Goal: Complete application form: Complete application form

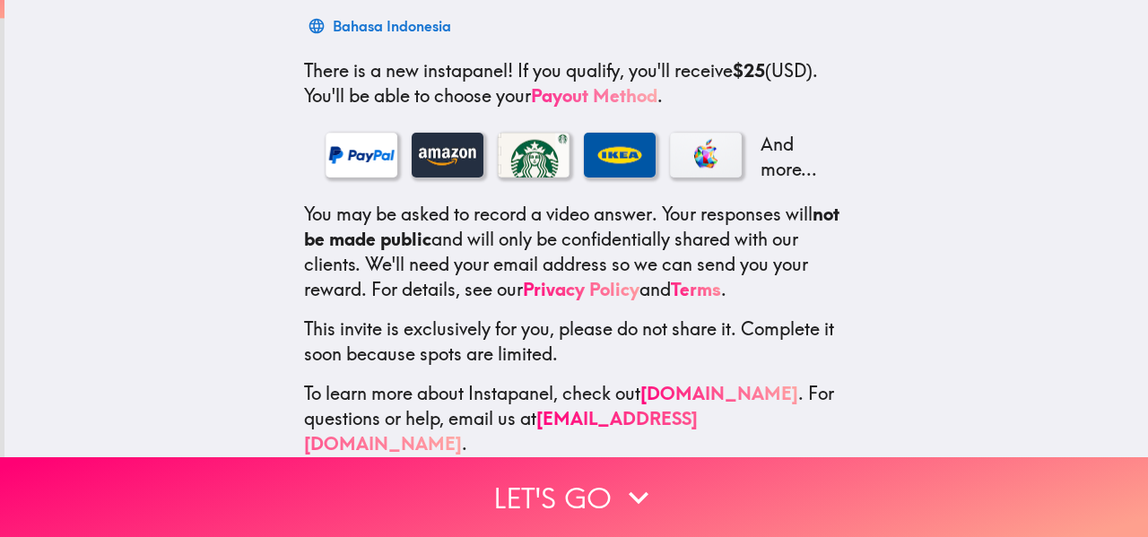
scroll to position [299, 0]
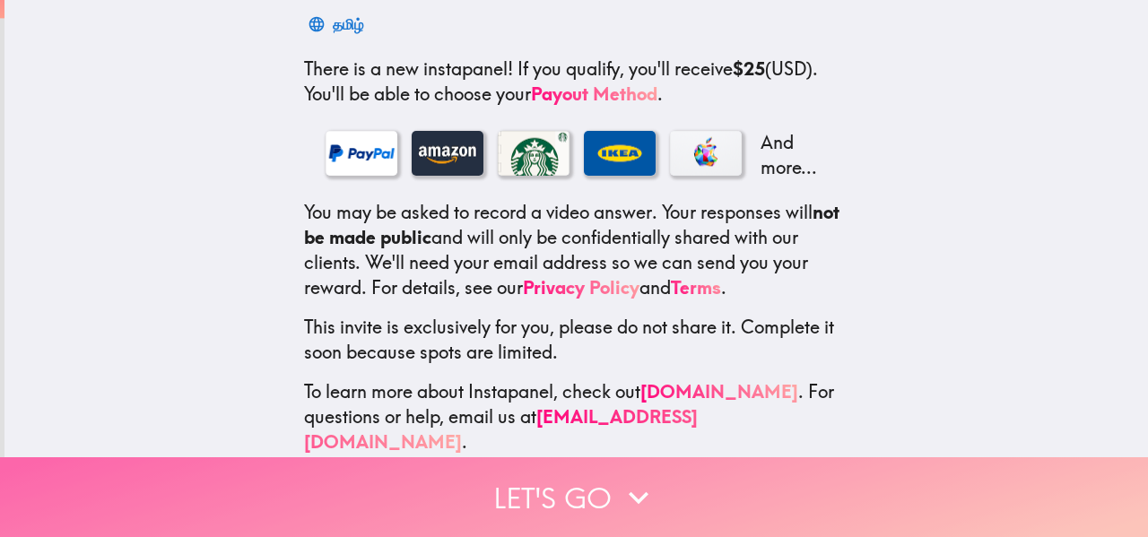
drag, startPoint x: 642, startPoint y: 480, endPoint x: 632, endPoint y: 473, distance: 11.7
click at [632, 473] on button "Let's go" at bounding box center [574, 497] width 1148 height 80
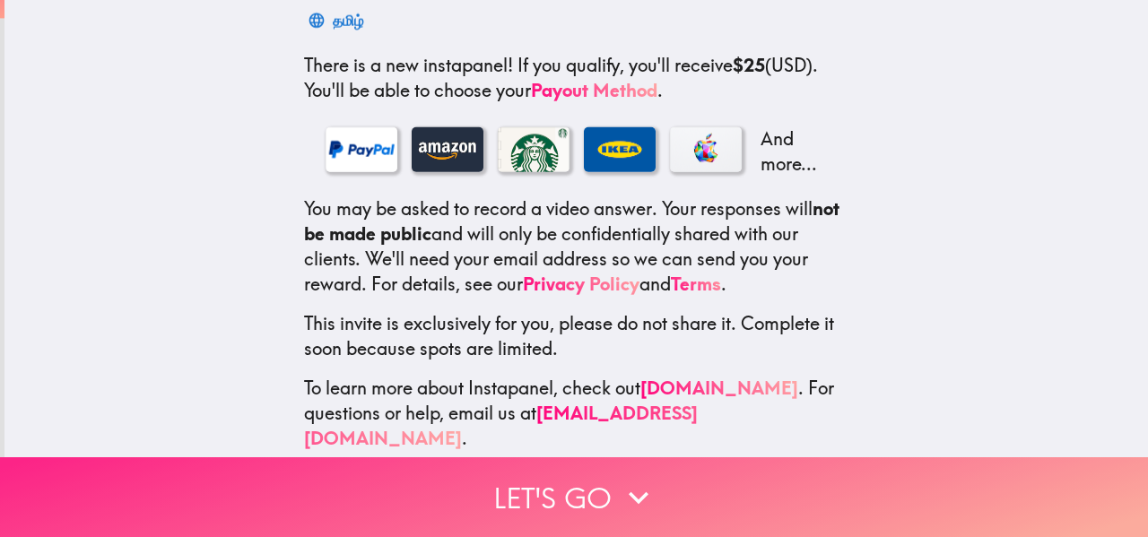
scroll to position [0, 0]
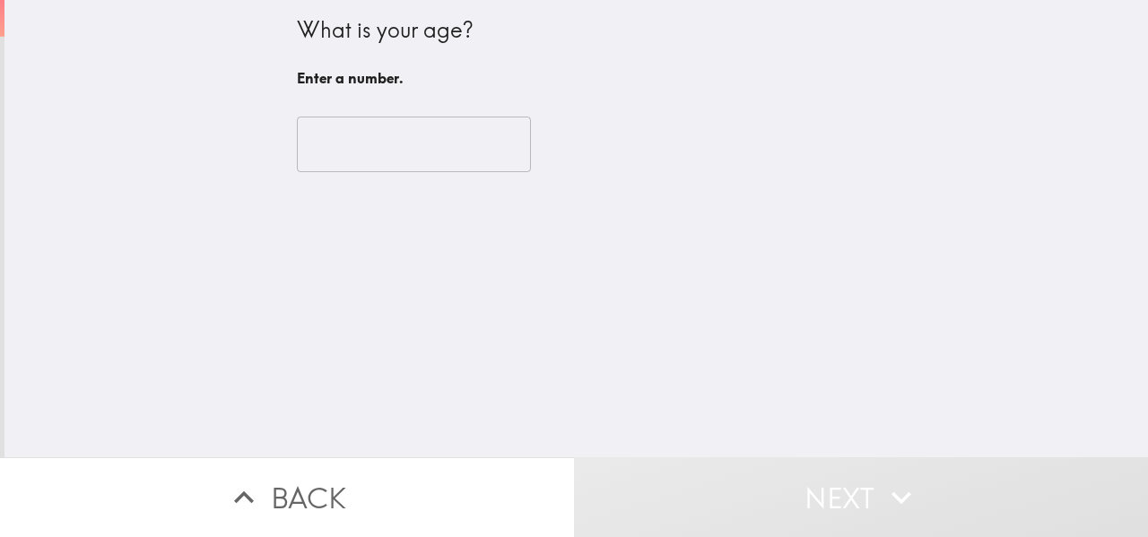
drag, startPoint x: 424, startPoint y: 178, endPoint x: 404, endPoint y: 179, distance: 20.6
click at [404, 178] on div "​" at bounding box center [577, 144] width 560 height 99
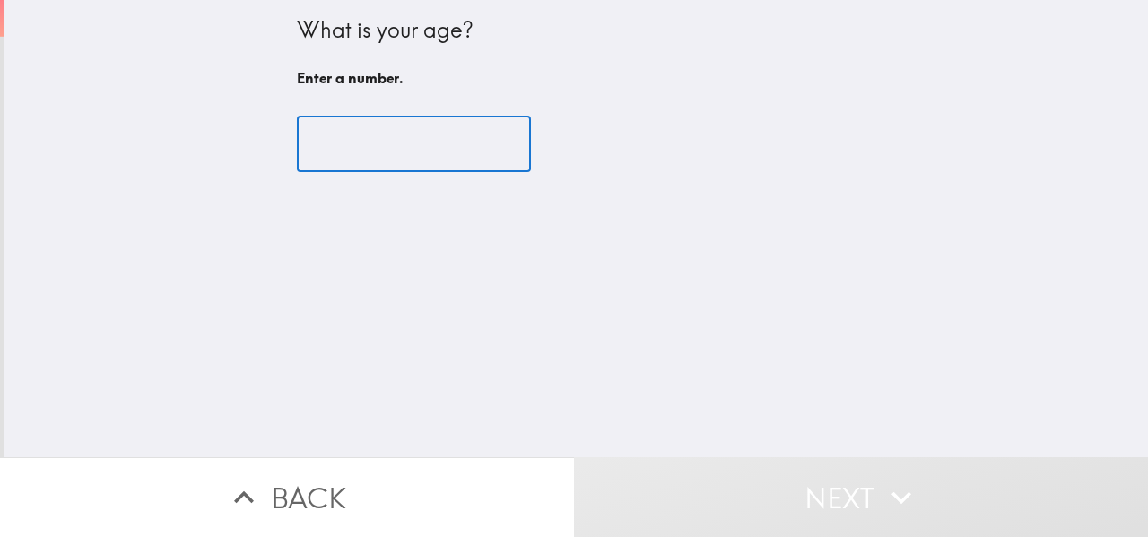
click at [378, 157] on input "number" at bounding box center [414, 145] width 234 height 56
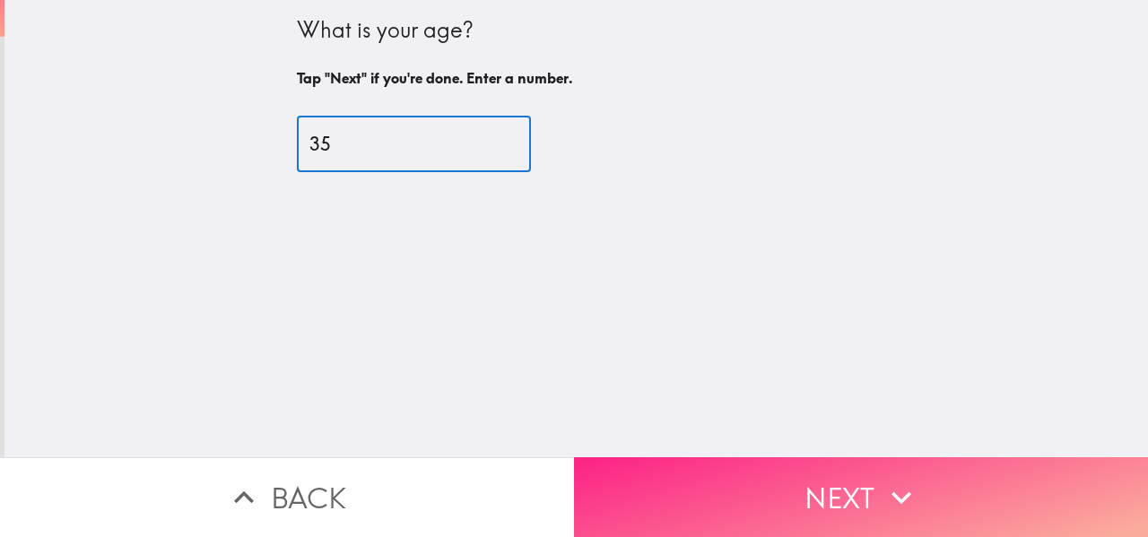
type input "35"
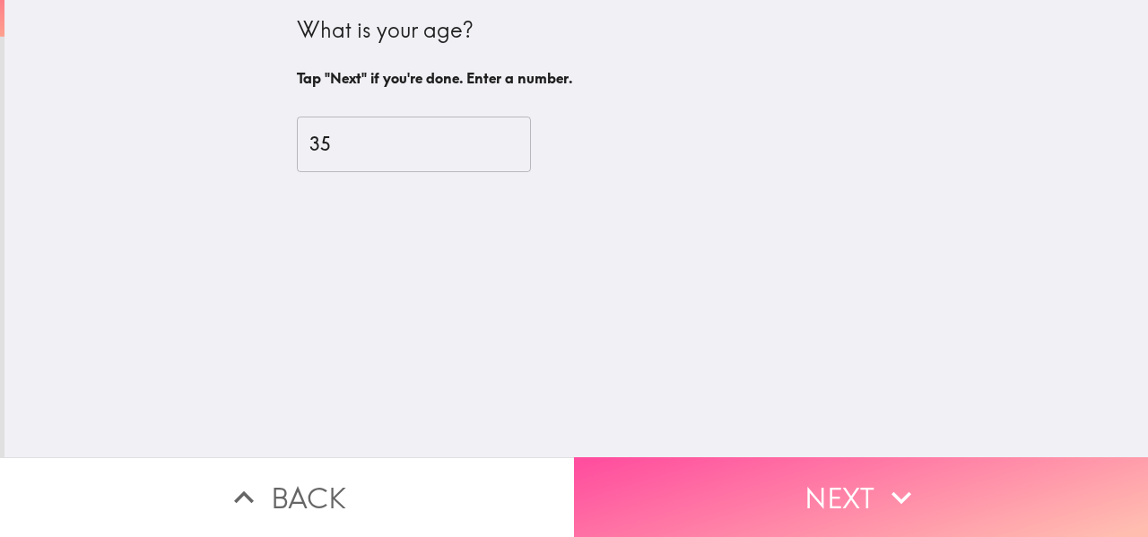
click at [897, 492] on icon "button" at bounding box center [901, 497] width 39 height 39
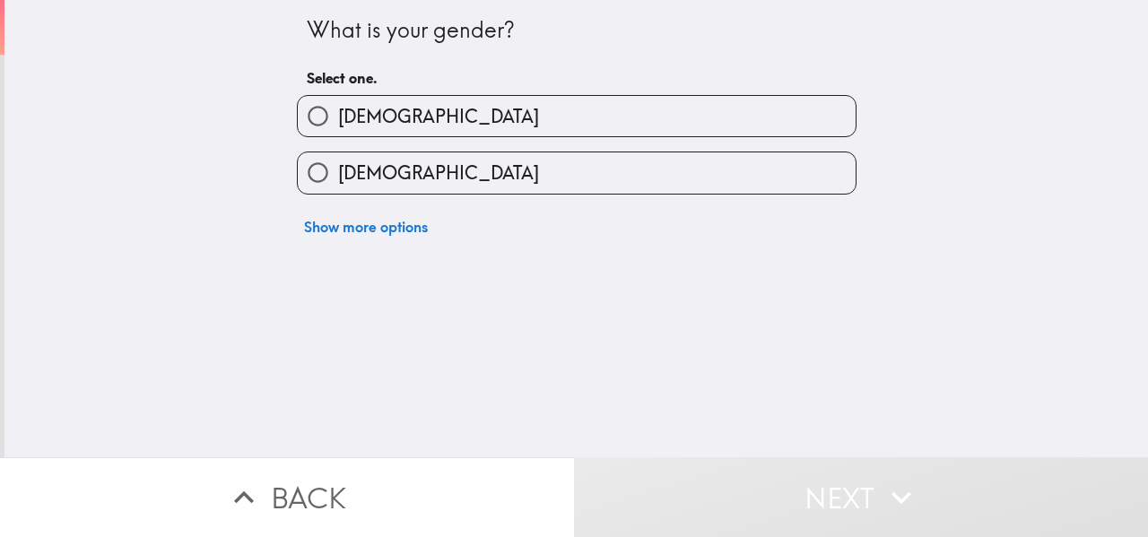
click at [312, 108] on input "[DEMOGRAPHIC_DATA]" at bounding box center [318, 116] width 40 height 40
radio input "true"
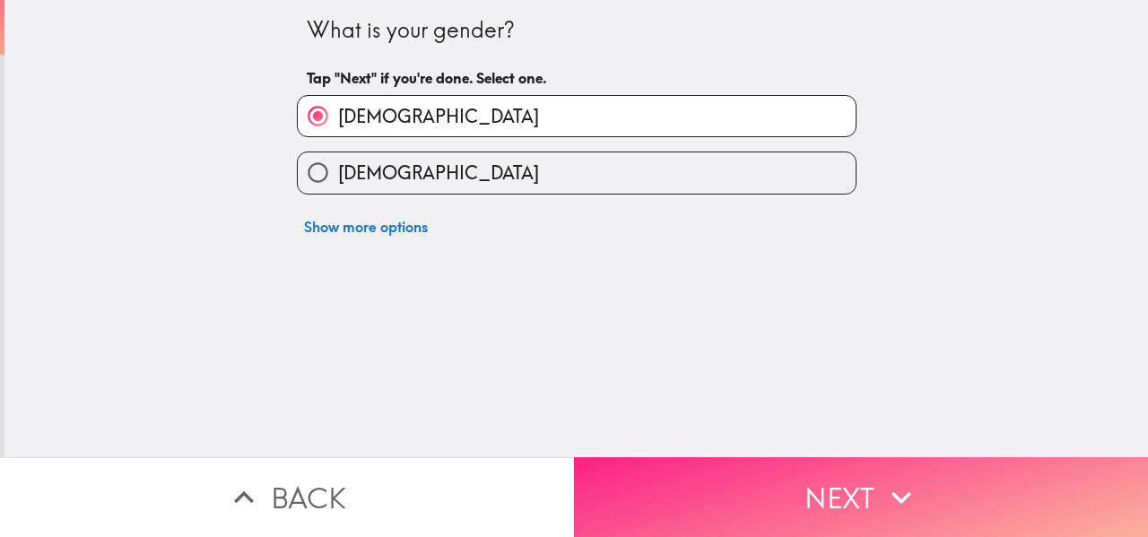
click at [814, 490] on button "Next" at bounding box center [861, 497] width 574 height 80
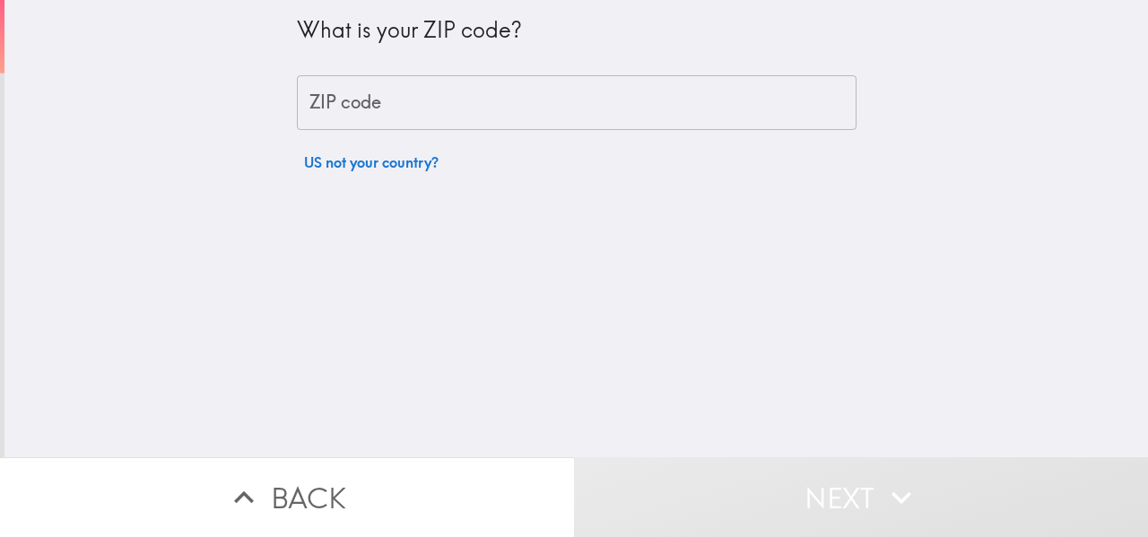
click at [385, 86] on input "ZIP code" at bounding box center [577, 103] width 560 height 56
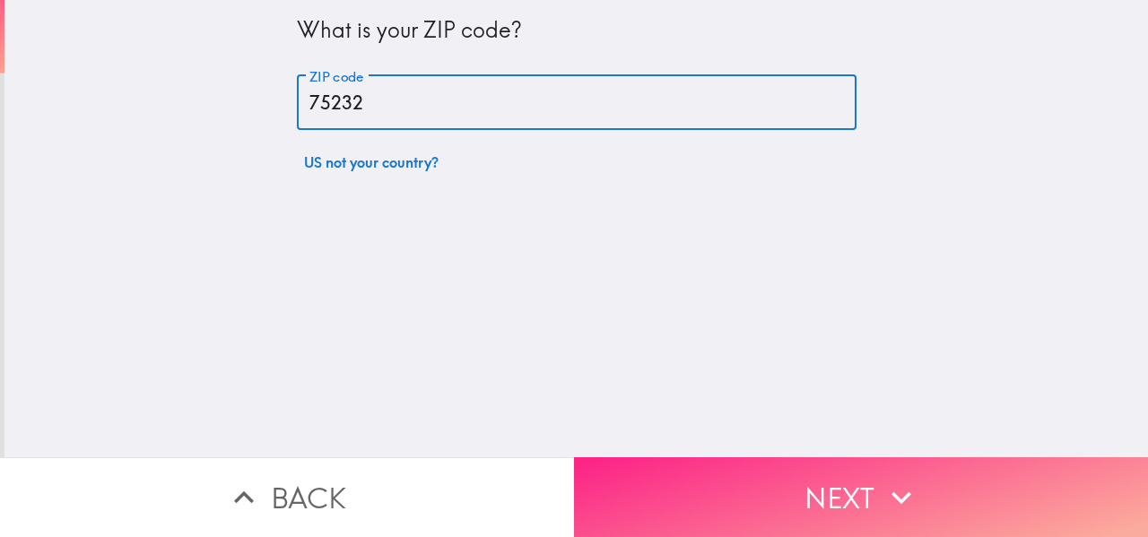
type input "75232"
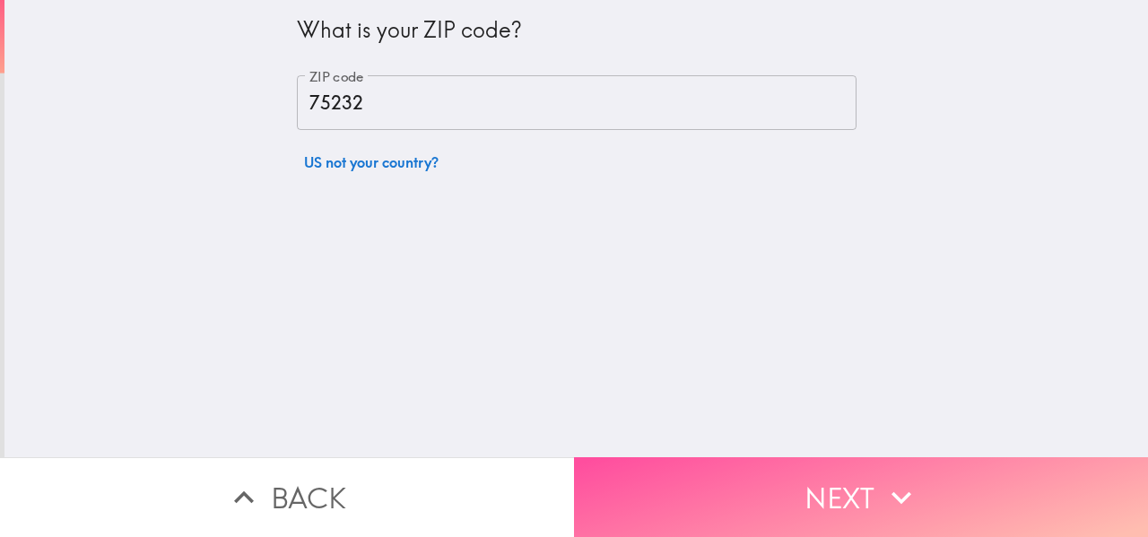
click at [812, 470] on button "Next" at bounding box center [861, 497] width 574 height 80
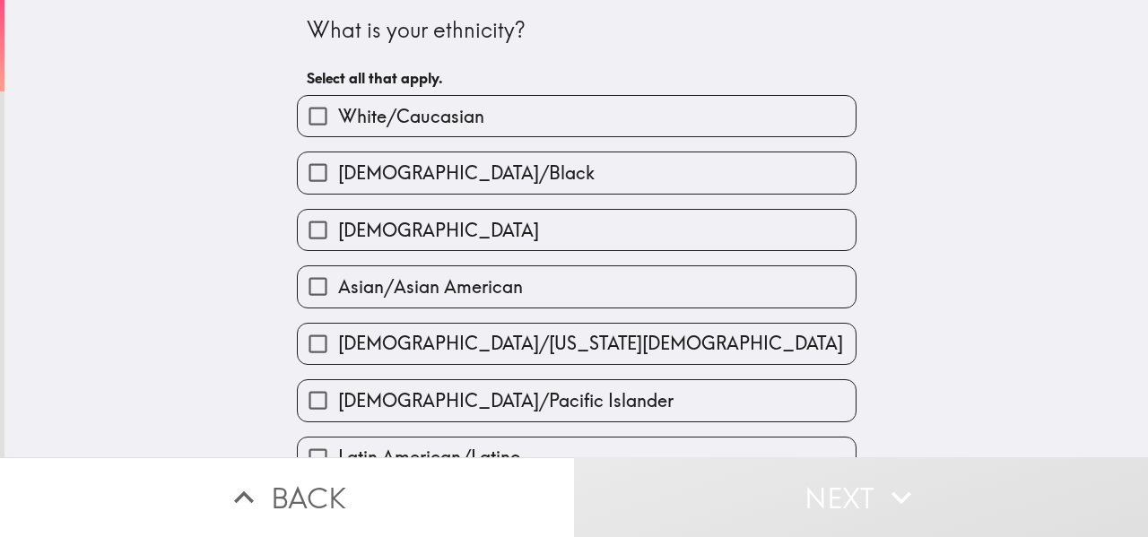
click at [328, 177] on input "[DEMOGRAPHIC_DATA]/Black" at bounding box center [318, 172] width 40 height 40
checkbox input "true"
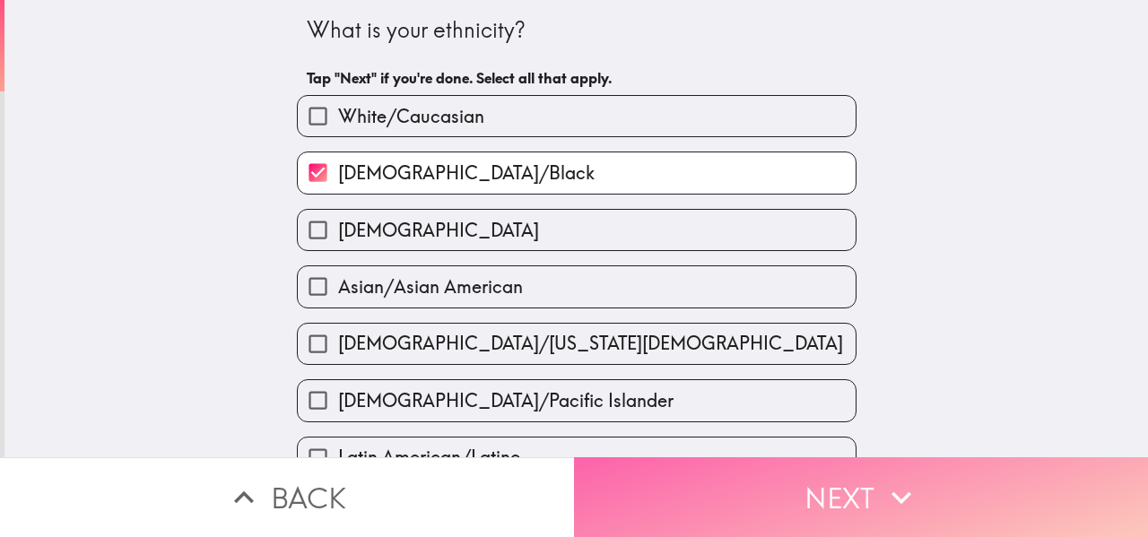
click at [860, 494] on button "Next" at bounding box center [861, 497] width 574 height 80
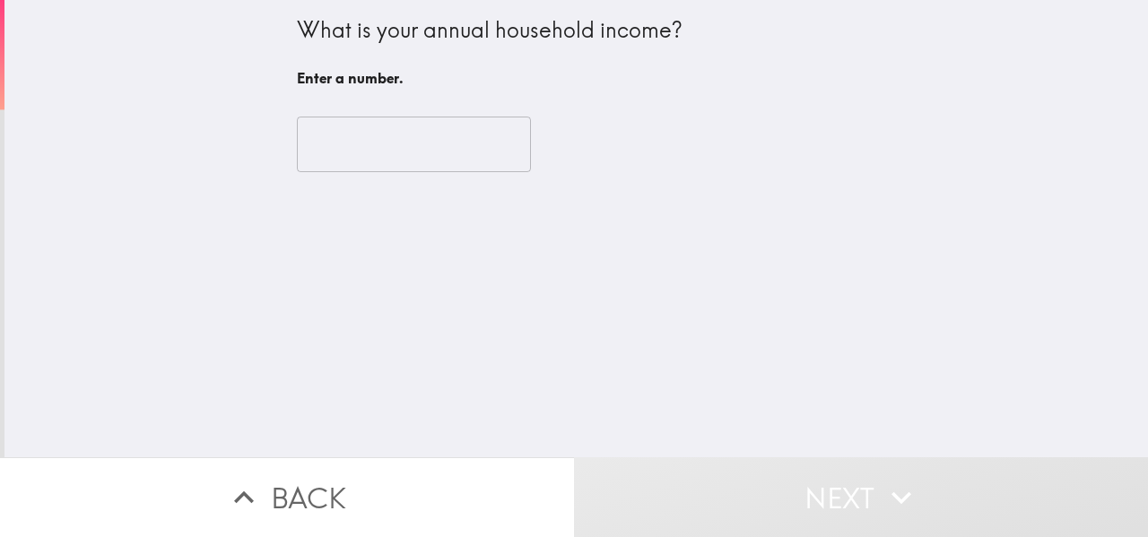
click at [449, 128] on input "number" at bounding box center [414, 145] width 234 height 56
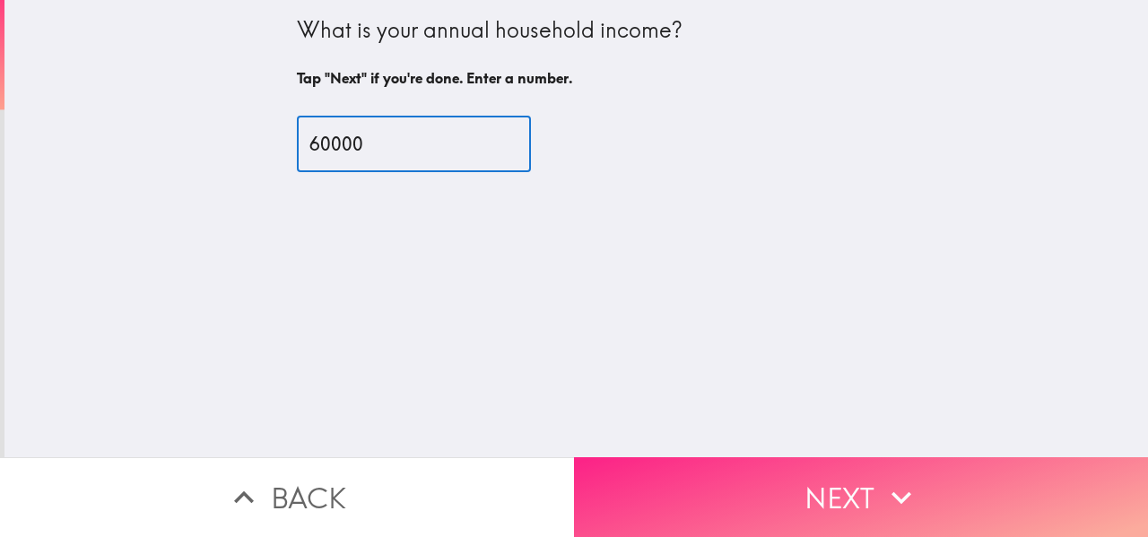
type input "60000"
click at [820, 476] on button "Next" at bounding box center [861, 497] width 574 height 80
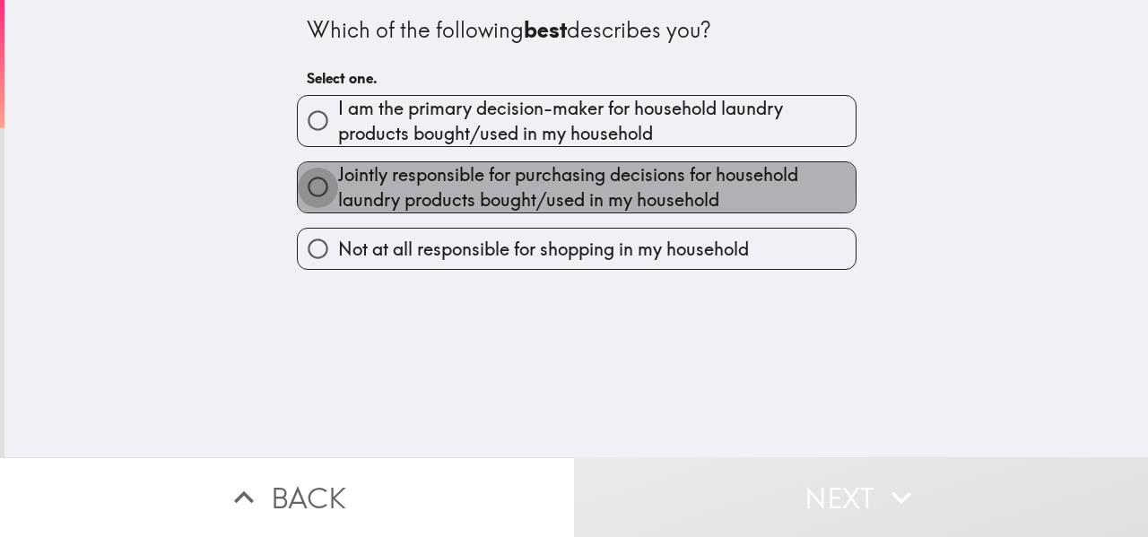
click at [323, 184] on input "Jointly responsible for purchasing decisions for household laundry products bou…" at bounding box center [318, 187] width 40 height 40
radio input "true"
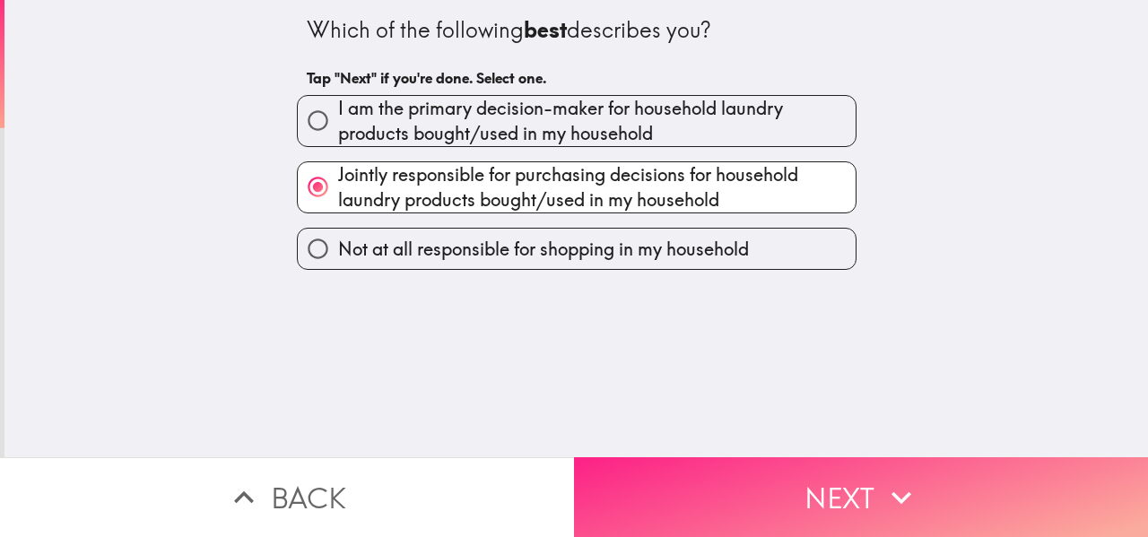
click at [858, 499] on button "Next" at bounding box center [861, 497] width 574 height 80
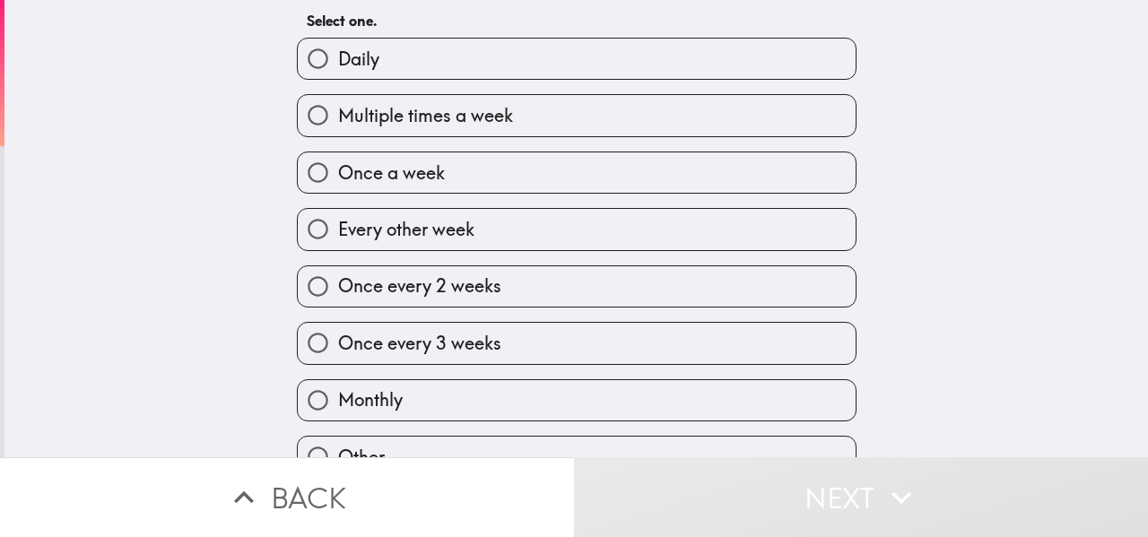
scroll to position [59, 0]
click at [317, 109] on input "Multiple times a week" at bounding box center [318, 113] width 40 height 40
radio input "true"
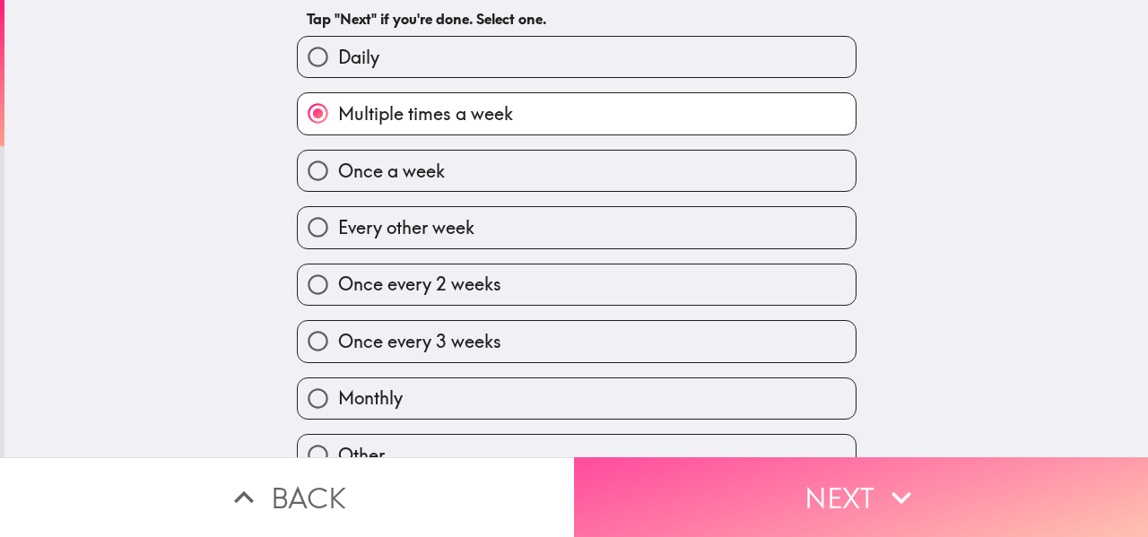
click at [923, 525] on button "Next" at bounding box center [861, 497] width 574 height 80
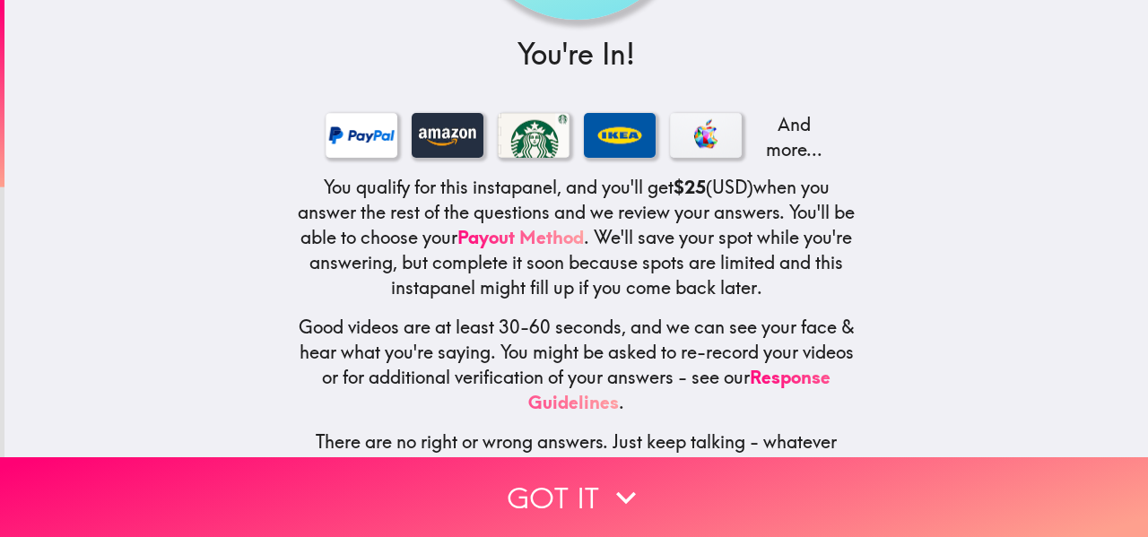
scroll to position [260, 0]
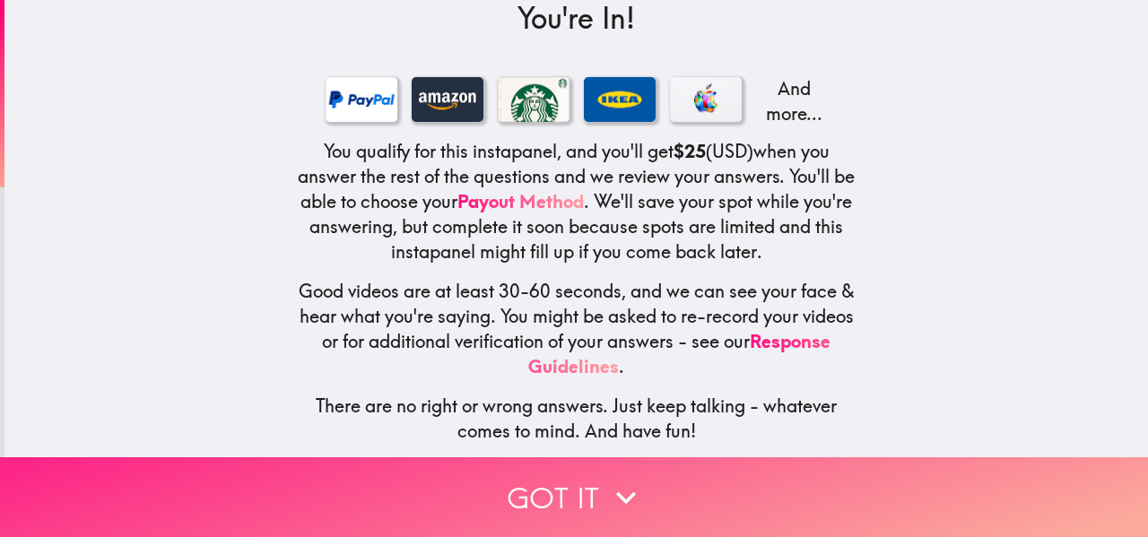
click at [571, 508] on button "Got it" at bounding box center [574, 497] width 1148 height 80
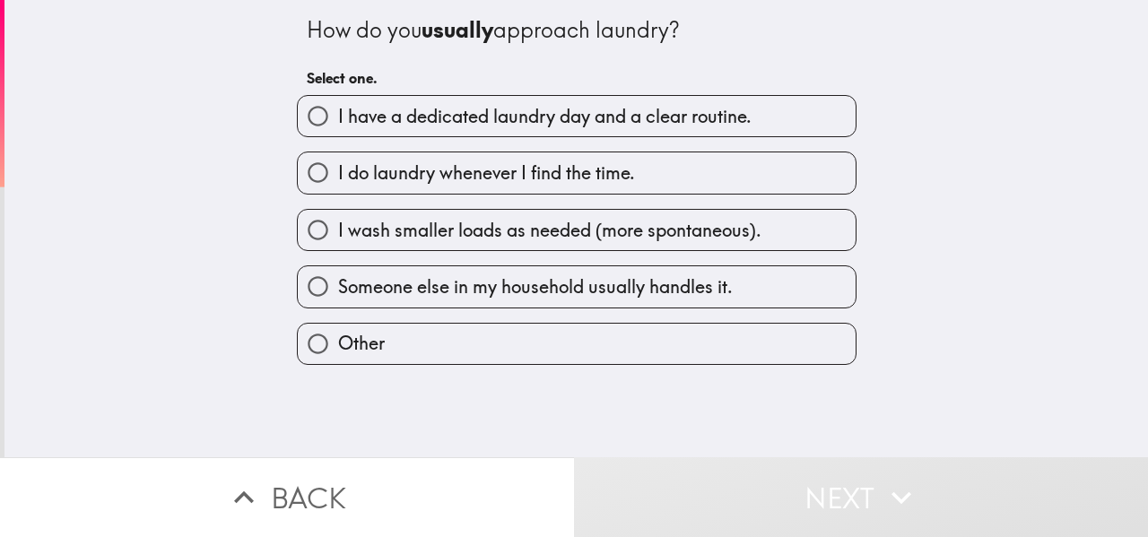
scroll to position [0, 0]
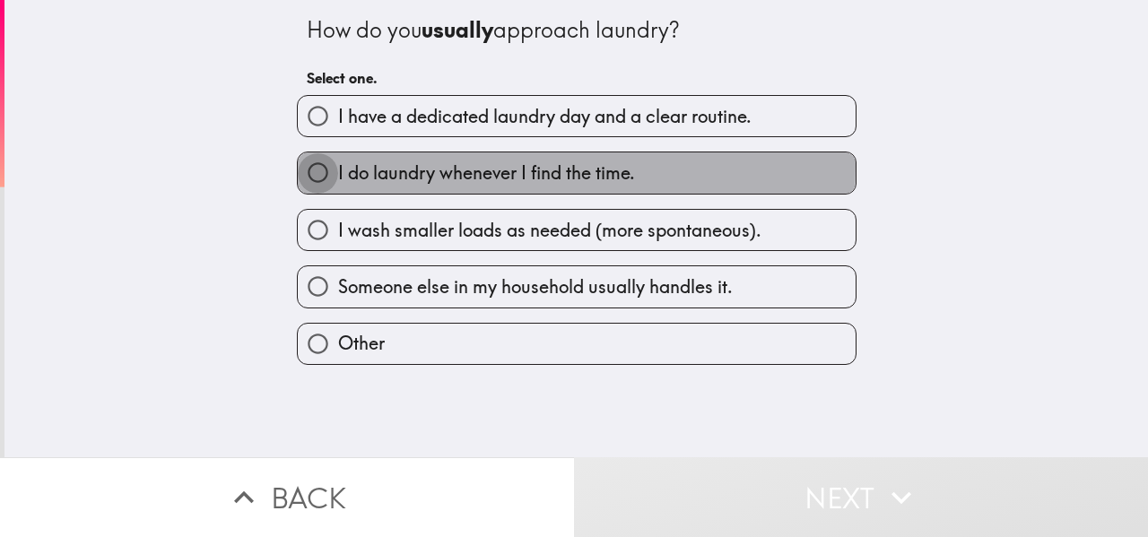
click at [319, 167] on input "I do laundry whenever I find the time." at bounding box center [318, 172] width 40 height 40
radio input "true"
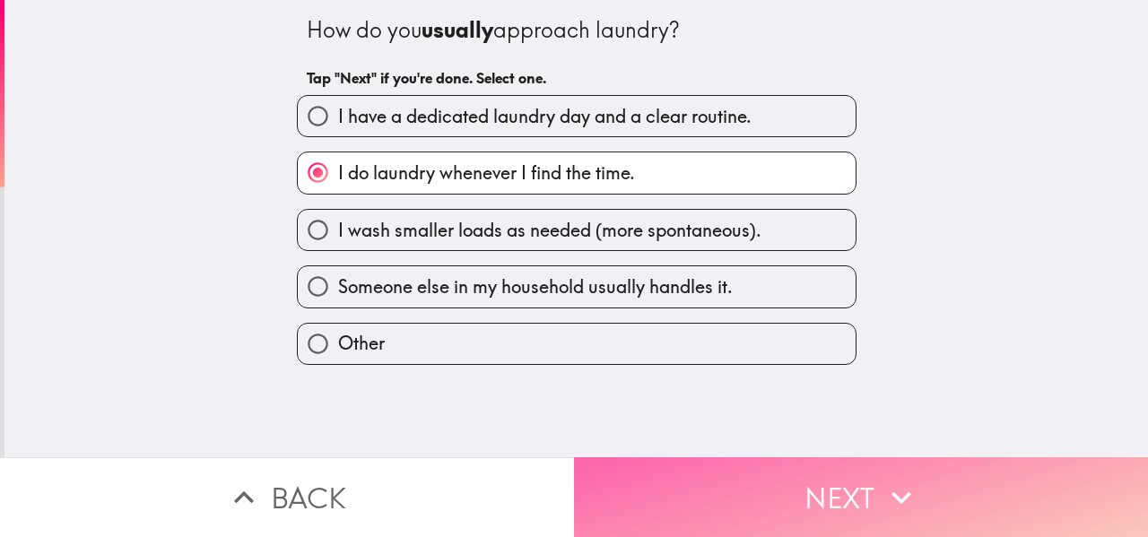
click at [641, 483] on button "Next" at bounding box center [861, 497] width 574 height 80
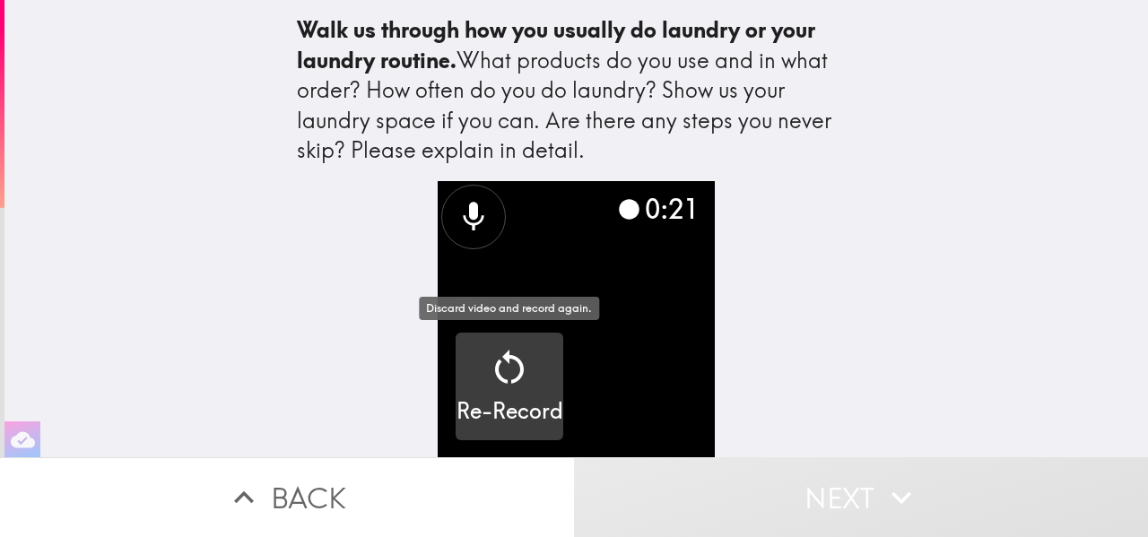
click at [500, 365] on icon "button" at bounding box center [509, 367] width 43 height 43
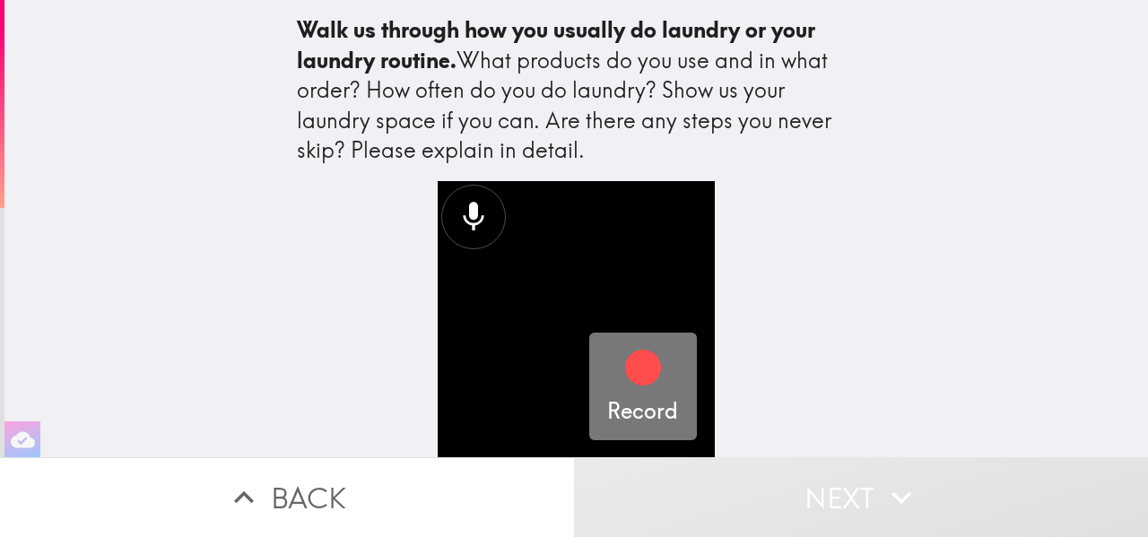
click at [648, 371] on icon "button" at bounding box center [643, 368] width 36 height 36
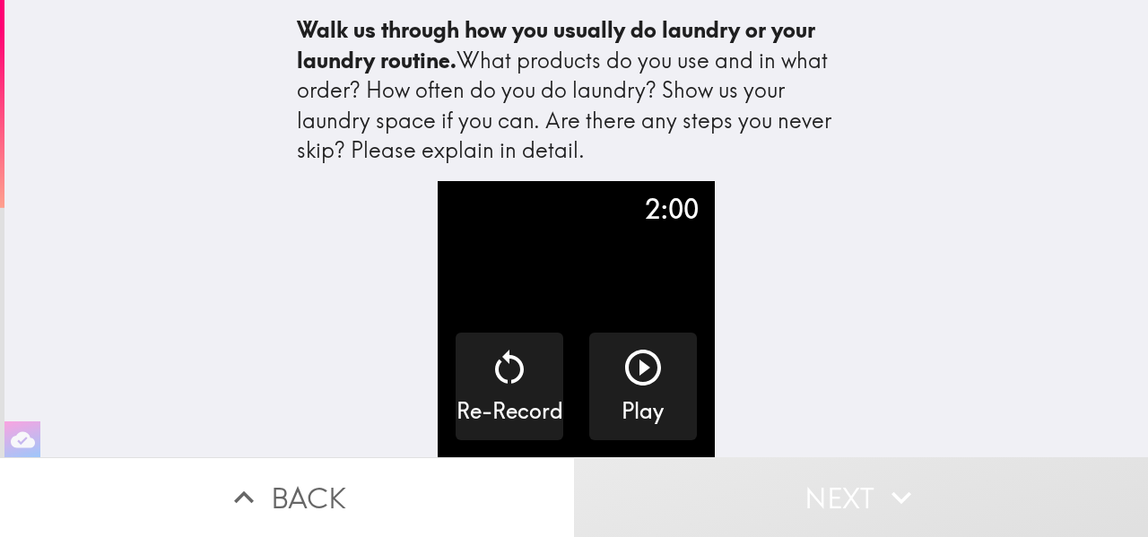
drag, startPoint x: 1147, startPoint y: 107, endPoint x: 1147, endPoint y: 250, distance: 143.5
click at [1147, 250] on div "Walk us through how you usually do laundry or your laundry routine. What produc…" at bounding box center [575, 228] width 1143 height 457
drag, startPoint x: 1147, startPoint y: 250, endPoint x: 1147, endPoint y: 46, distance: 204.5
click at [1147, 46] on div "Walk us through how you usually do laundry or your laundry routine. What produc…" at bounding box center [575, 228] width 1143 height 457
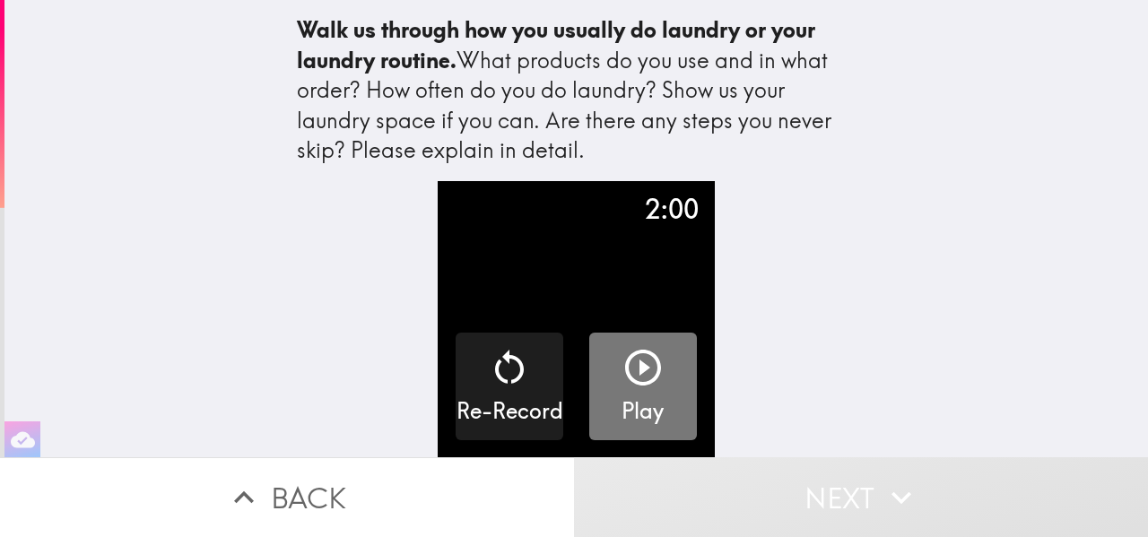
click at [665, 361] on button "Play" at bounding box center [643, 387] width 108 height 108
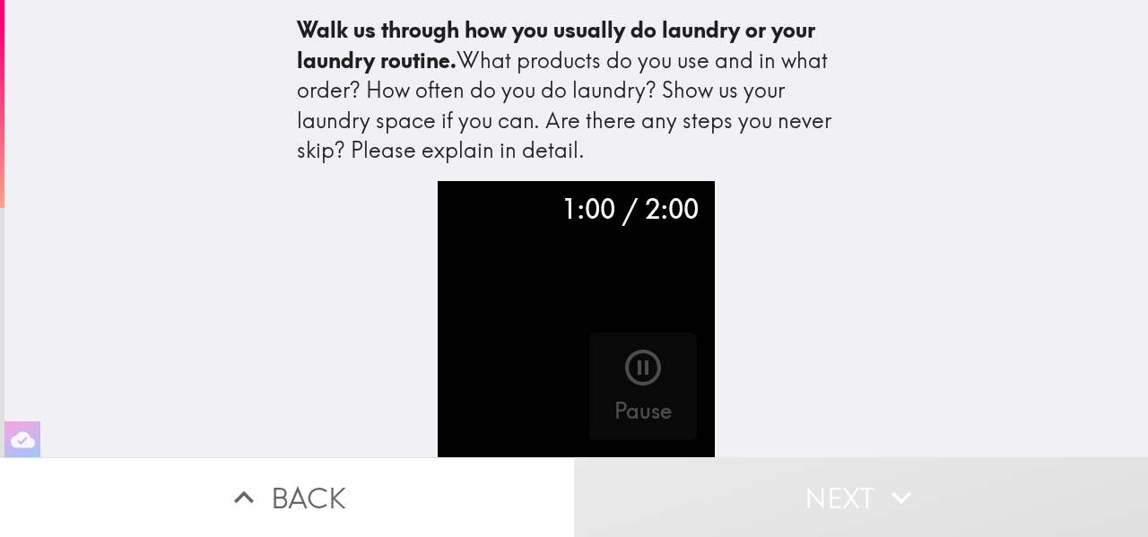
click at [863, 491] on button "Next" at bounding box center [861, 497] width 574 height 80
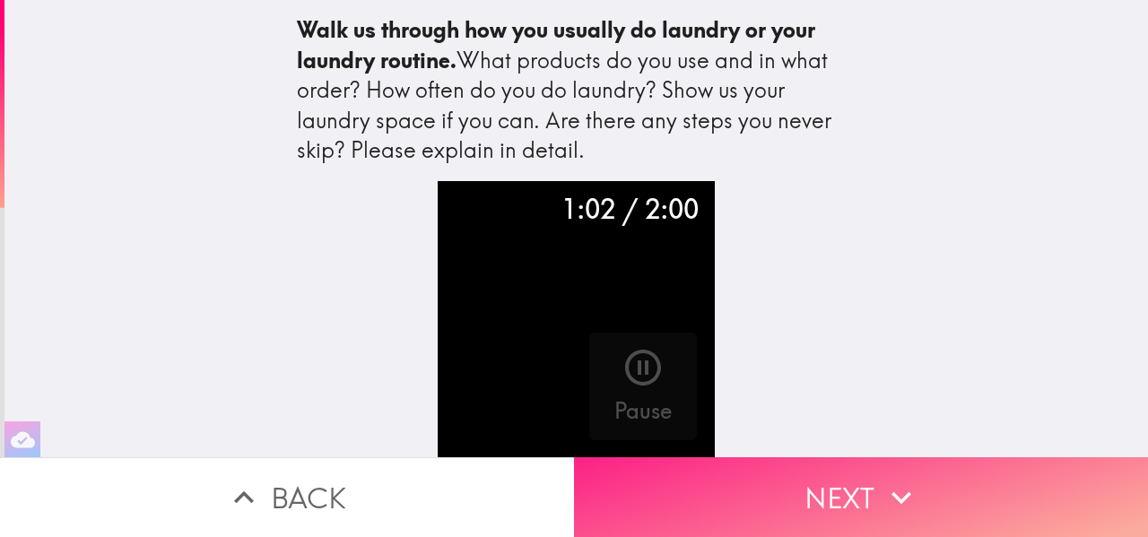
click at [863, 491] on button "Next" at bounding box center [861, 497] width 574 height 80
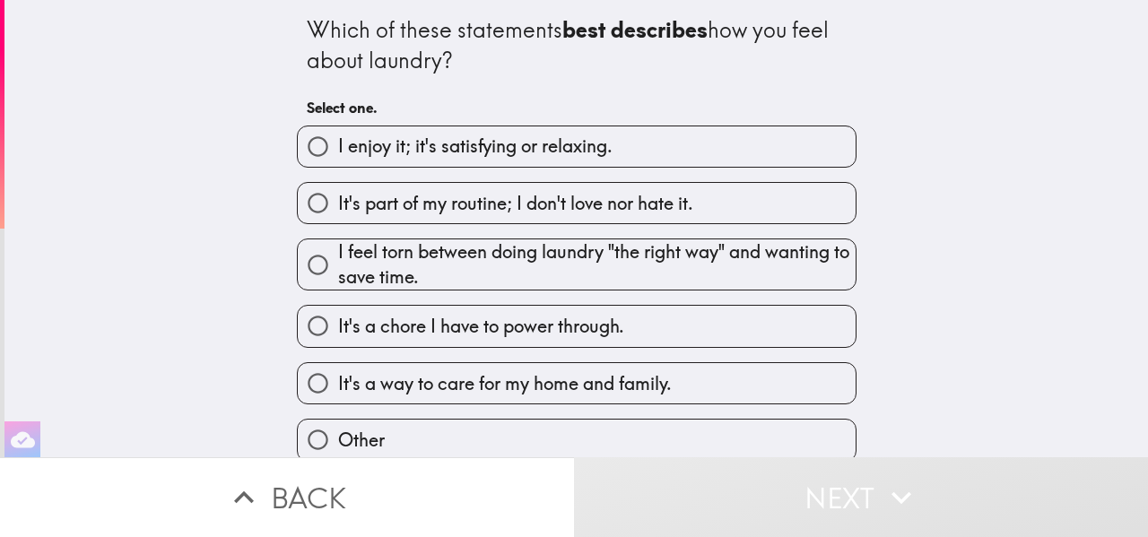
scroll to position [7, 0]
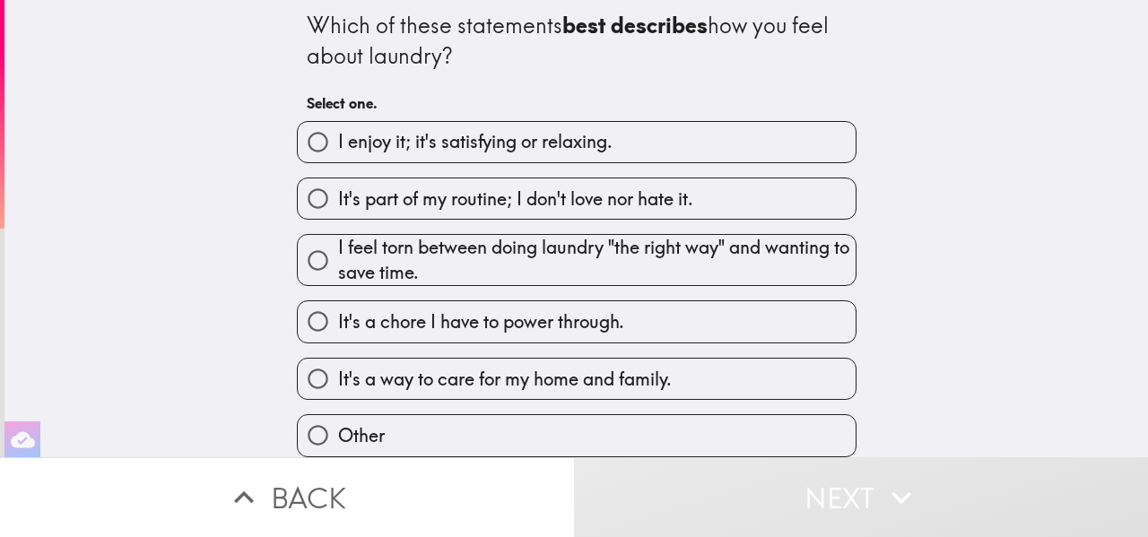
drag, startPoint x: 1147, startPoint y: 101, endPoint x: 1137, endPoint y: 151, distance: 50.3
click at [1137, 151] on div "Which of these statements best describes how you feel about laundry? Select one…" at bounding box center [575, 228] width 1143 height 457
click at [317, 384] on input "It's a way to care for my home and family." at bounding box center [318, 379] width 40 height 40
radio input "true"
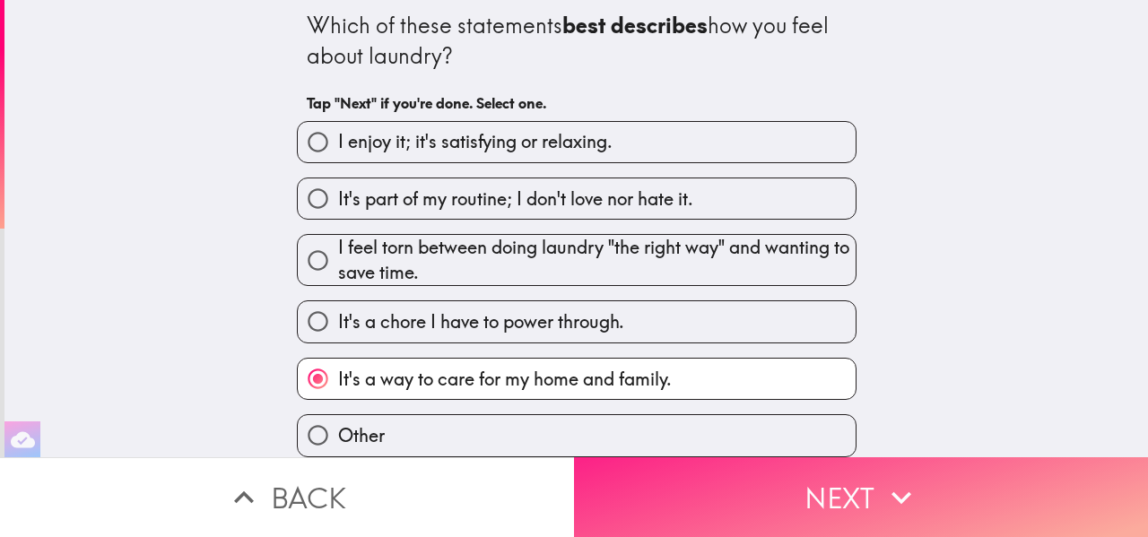
click at [838, 479] on button "Next" at bounding box center [861, 497] width 574 height 80
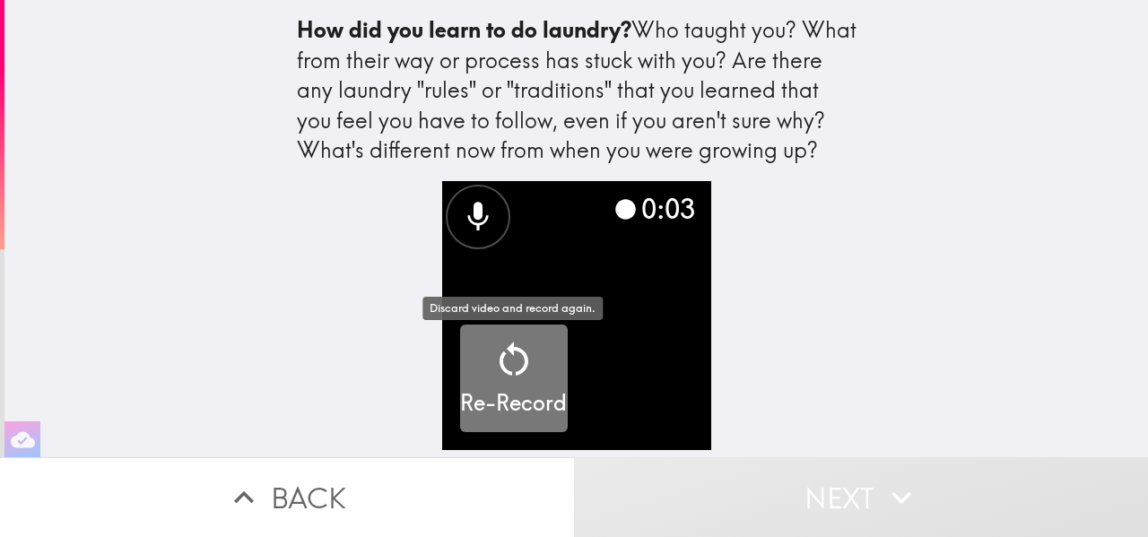
click at [523, 375] on icon "button" at bounding box center [514, 359] width 29 height 34
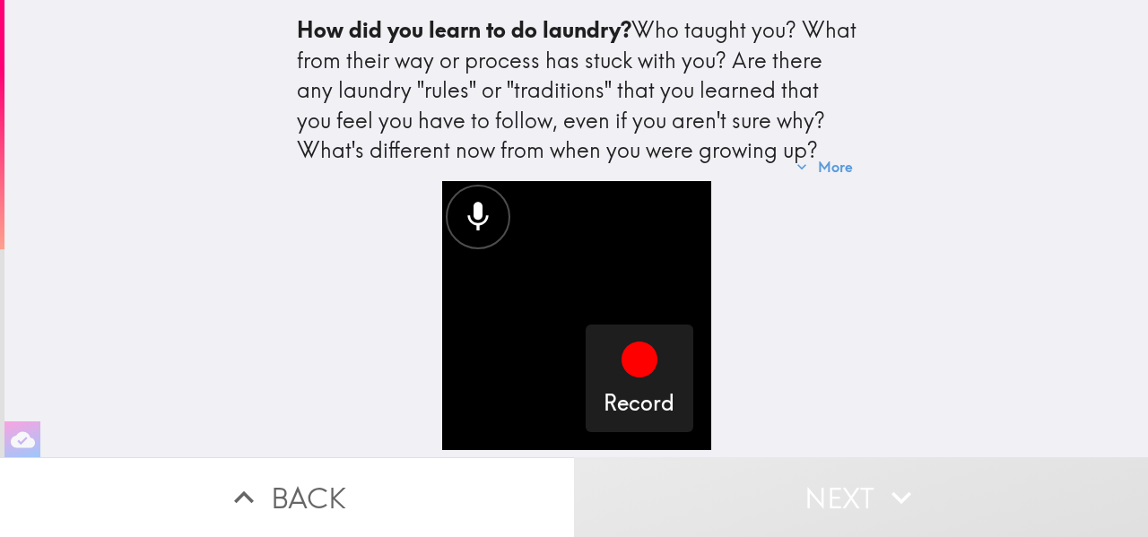
click at [523, 375] on video "button" at bounding box center [576, 315] width 269 height 269
drag, startPoint x: 1127, startPoint y: 131, endPoint x: 1130, endPoint y: 83, distance: 47.6
click at [1130, 83] on div "How did you learn to do laundry? Who taught you? What from their way or process…" at bounding box center [575, 228] width 1143 height 457
drag, startPoint x: 1147, startPoint y: 63, endPoint x: 1144, endPoint y: 238, distance: 174.9
click at [1144, 238] on div "How did you learn to do laundry? Who taught you? What from their way or process…" at bounding box center [575, 228] width 1143 height 457
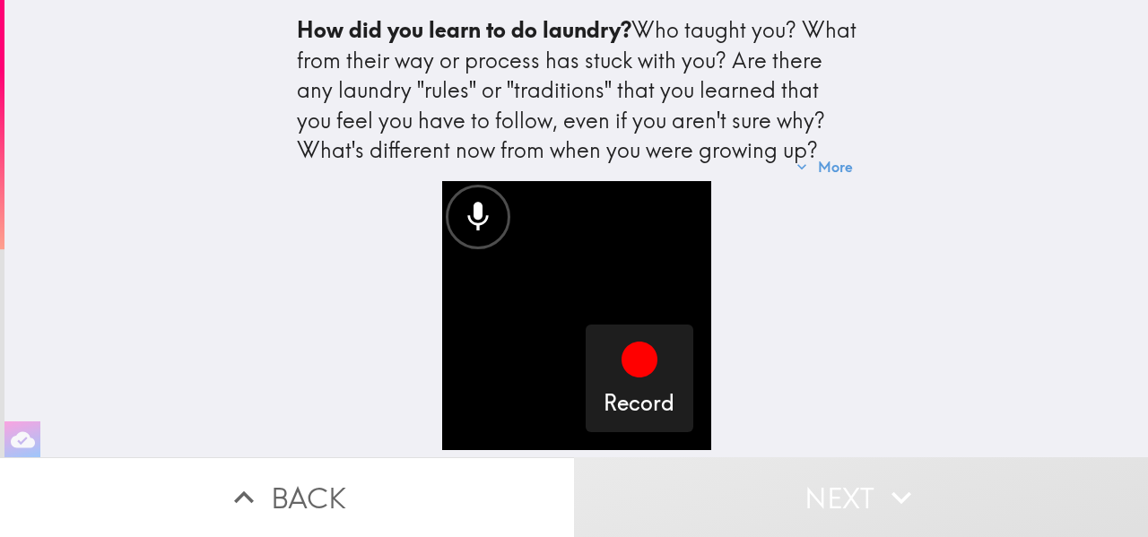
drag, startPoint x: 1135, startPoint y: 371, endPoint x: 1134, endPoint y: 335, distance: 35.9
click at [1134, 335] on div "How did you learn to do laundry? Who taught you? What from their way or process…" at bounding box center [575, 228] width 1143 height 457
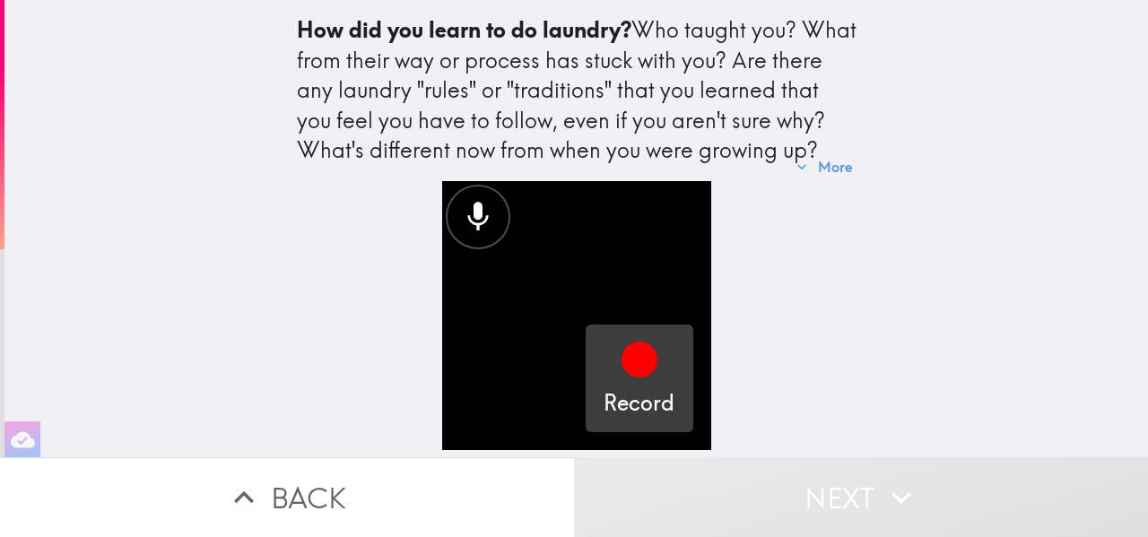
click at [641, 353] on icon "button" at bounding box center [639, 360] width 36 height 36
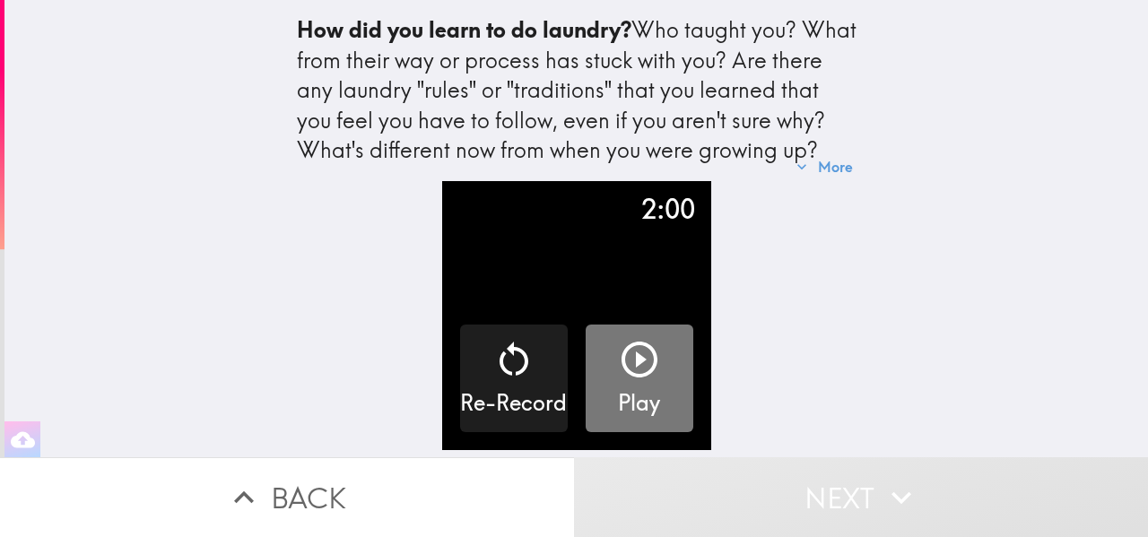
click at [653, 381] on icon "button" at bounding box center [639, 359] width 43 height 43
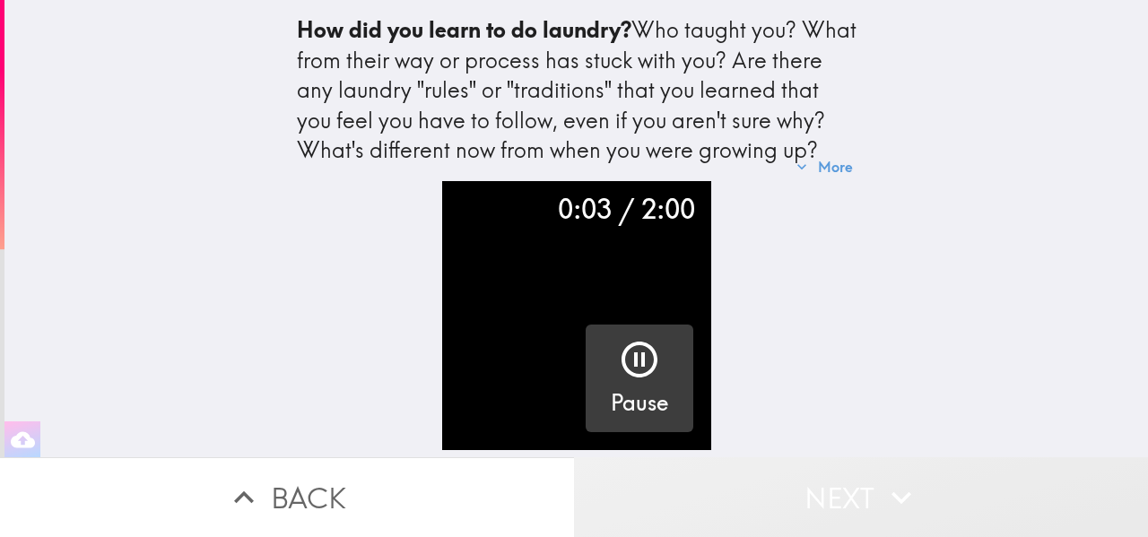
click at [819, 503] on button "Next" at bounding box center [861, 497] width 574 height 80
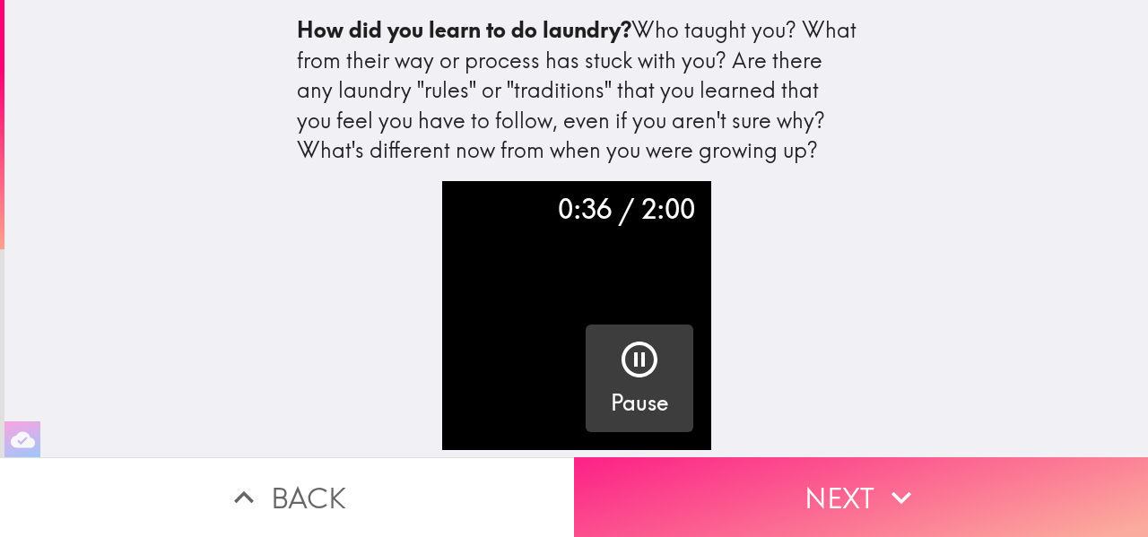
click at [819, 503] on button "Next" at bounding box center [861, 497] width 574 height 80
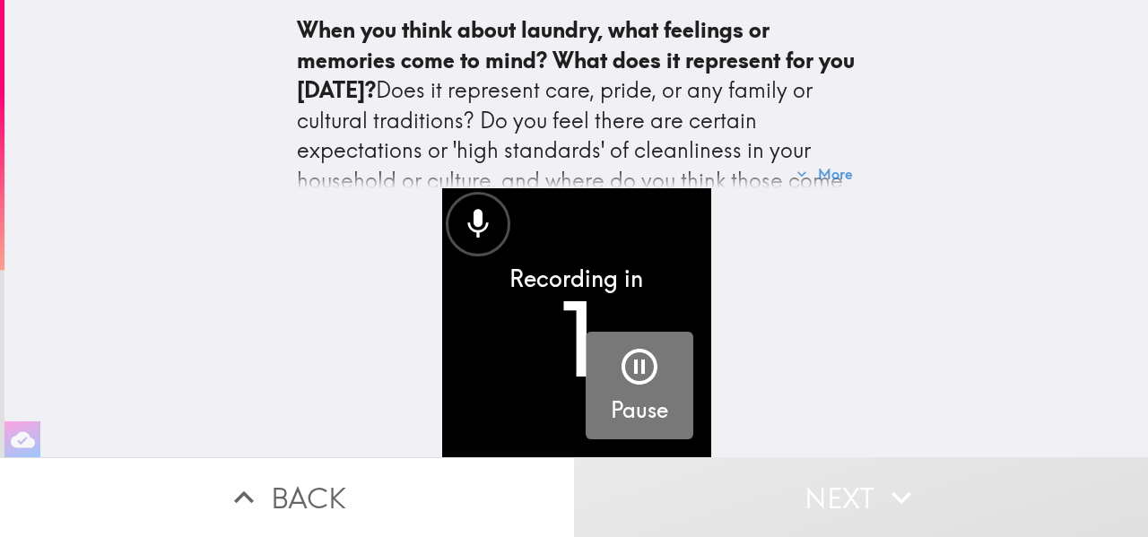
click at [635, 377] on icon "button" at bounding box center [639, 366] width 43 height 43
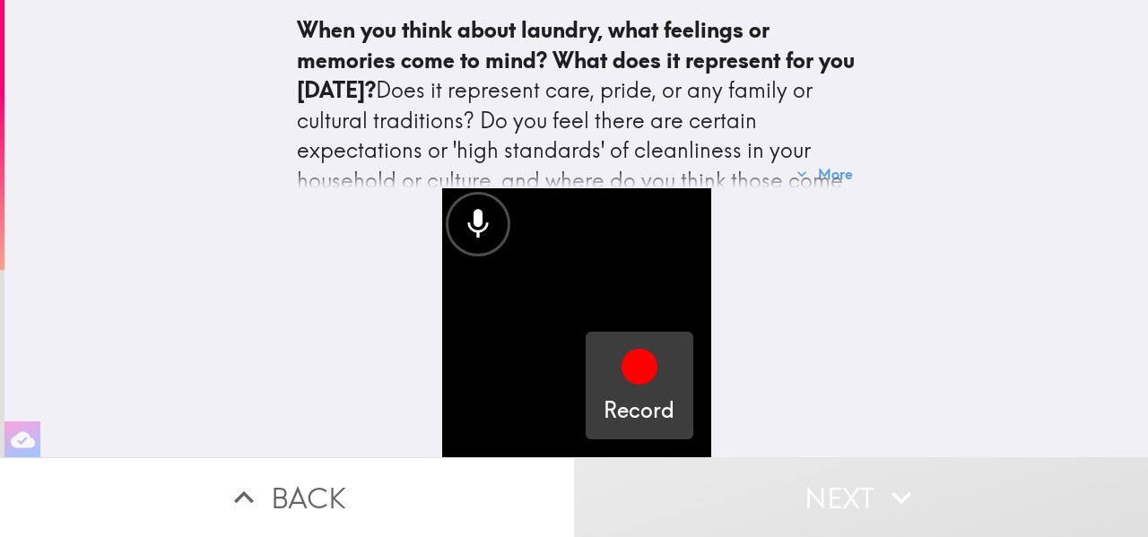
drag, startPoint x: 1144, startPoint y: 97, endPoint x: 1134, endPoint y: -50, distance: 147.5
click at [1134, 0] on html "When you think about laundry, what feelings or memories come to mind? What does…" at bounding box center [574, 0] width 1148 height 0
click at [805, 168] on icon "button" at bounding box center [802, 174] width 18 height 18
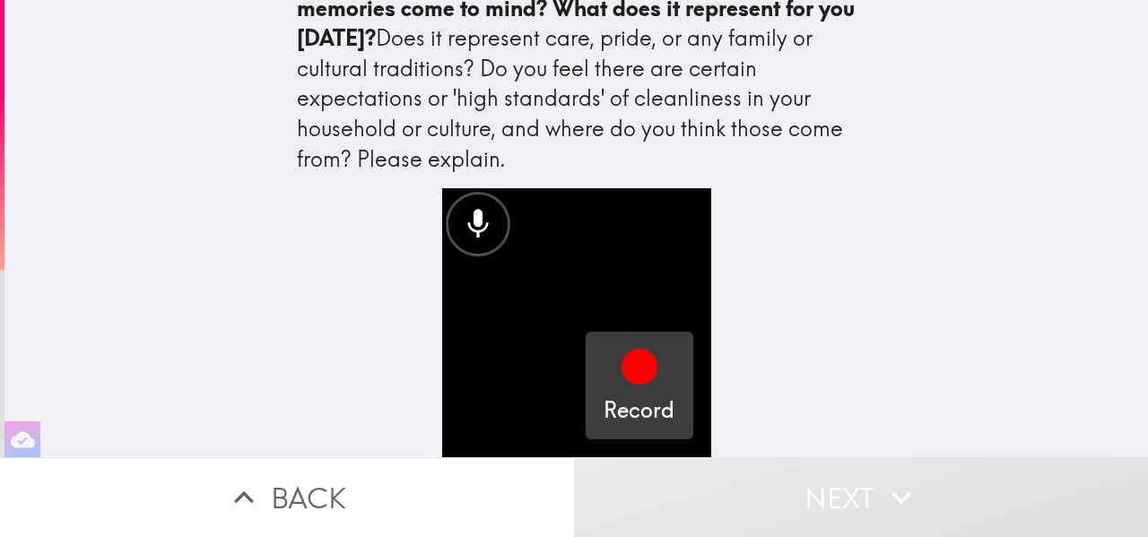
drag, startPoint x: 1147, startPoint y: 158, endPoint x: 1145, endPoint y: 274, distance: 115.7
click at [1145, 274] on div "When you think about laundry, what feelings or memories come to mind? What does…" at bounding box center [575, 228] width 1143 height 457
drag, startPoint x: 1147, startPoint y: 325, endPoint x: 1133, endPoint y: 192, distance: 133.5
click at [1133, 192] on div "When you think about laundry, what feelings or memories come to mind? What does…" at bounding box center [575, 228] width 1143 height 457
drag, startPoint x: 1147, startPoint y: 84, endPoint x: 1147, endPoint y: 71, distance: 13.5
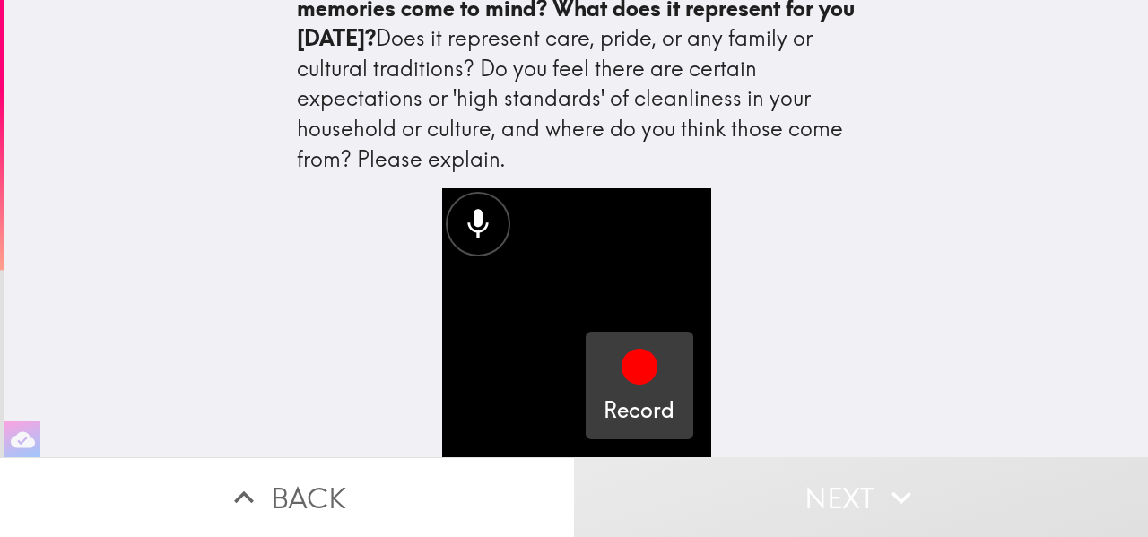
click at [1147, 71] on div "When you think about laundry, what feelings or memories come to mind? What does…" at bounding box center [575, 228] width 1143 height 457
click at [1146, 65] on div "When you think about laundry, what feelings or memories come to mind? What does…" at bounding box center [575, 228] width 1143 height 457
drag, startPoint x: 782, startPoint y: 285, endPoint x: 777, endPoint y: 231, distance: 54.1
click at [777, 231] on div "Record" at bounding box center [577, 322] width 574 height 269
drag, startPoint x: 744, startPoint y: 131, endPoint x: 752, endPoint y: 281, distance: 149.9
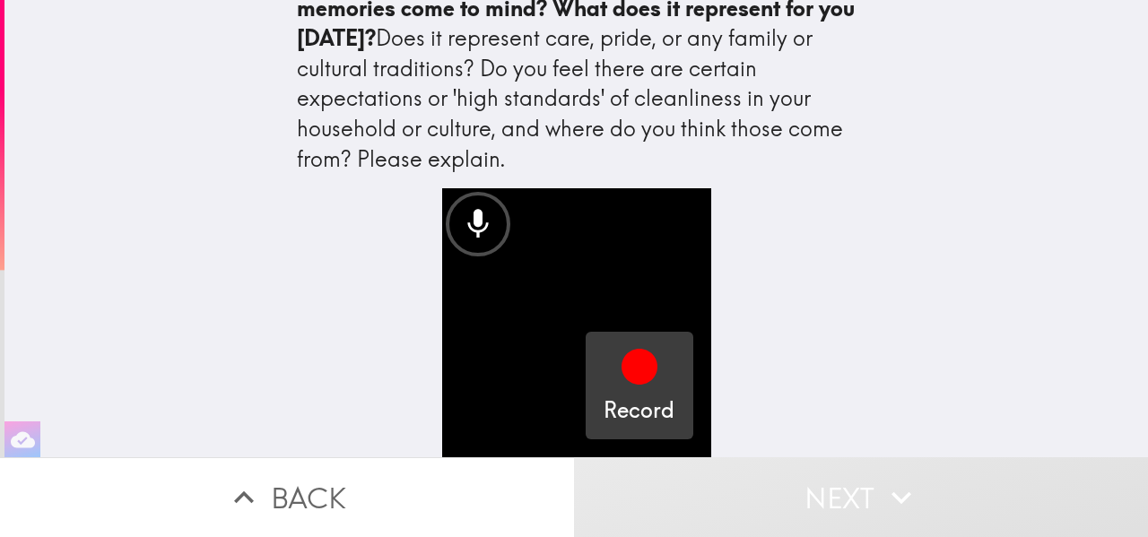
click at [752, 281] on div "When you think about laundry, what feelings or memories come to mind? What does…" at bounding box center [577, 228] width 574 height 457
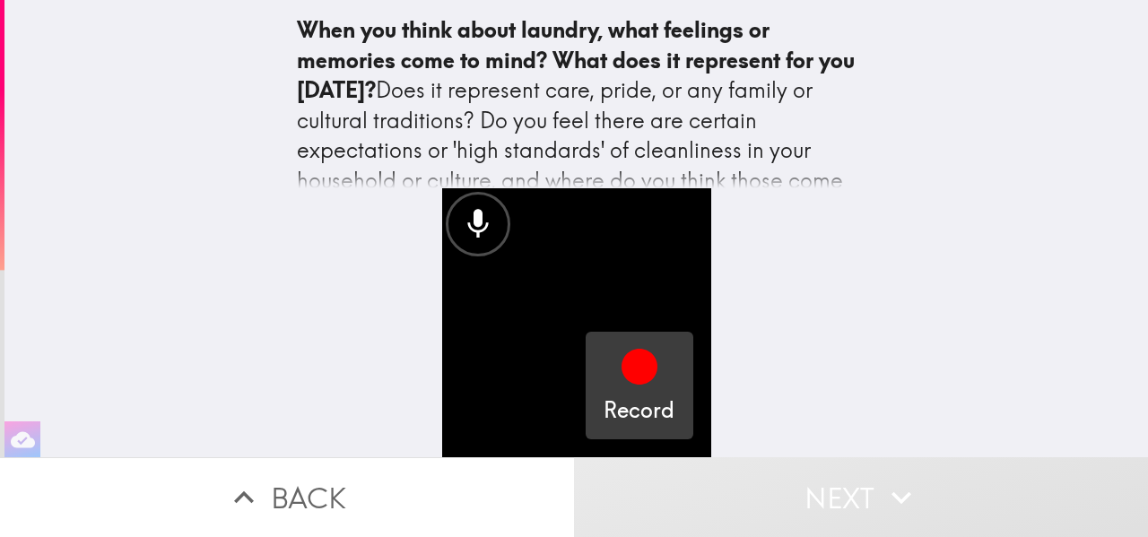
scroll to position [0, 0]
click at [620, 387] on icon "button" at bounding box center [639, 366] width 43 height 43
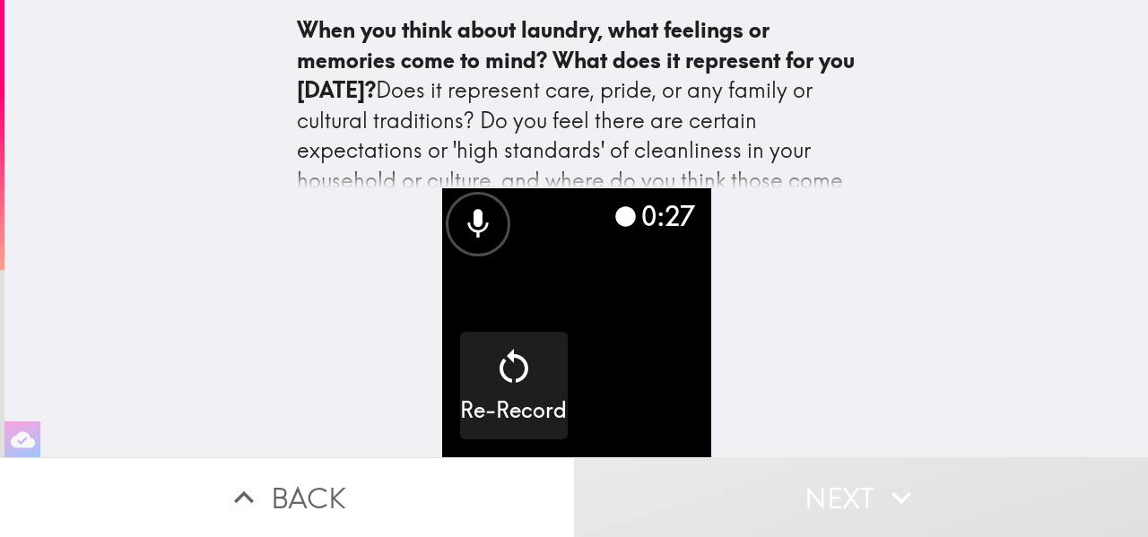
drag, startPoint x: 1147, startPoint y: 125, endPoint x: 1147, endPoint y: 212, distance: 87.0
click at [1147, 212] on div "When you think about laundry, what feelings or memories come to mind? What does…" at bounding box center [575, 228] width 1143 height 457
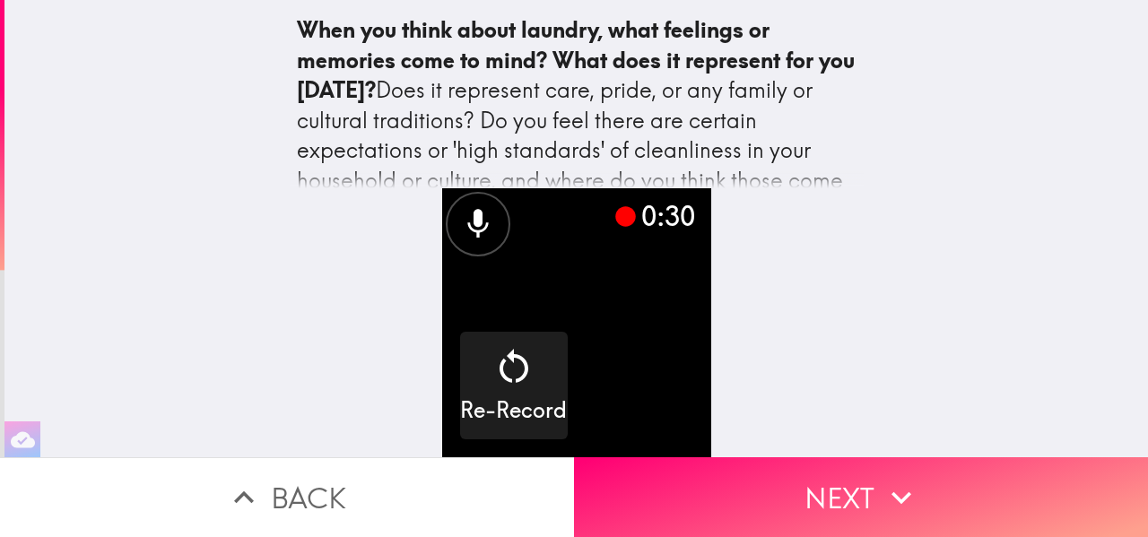
drag, startPoint x: 752, startPoint y: 94, endPoint x: 757, endPoint y: 26, distance: 68.4
click at [757, 26] on div "When you think about laundry, what feelings or memories come to mind? What does…" at bounding box center [577, 120] width 560 height 211
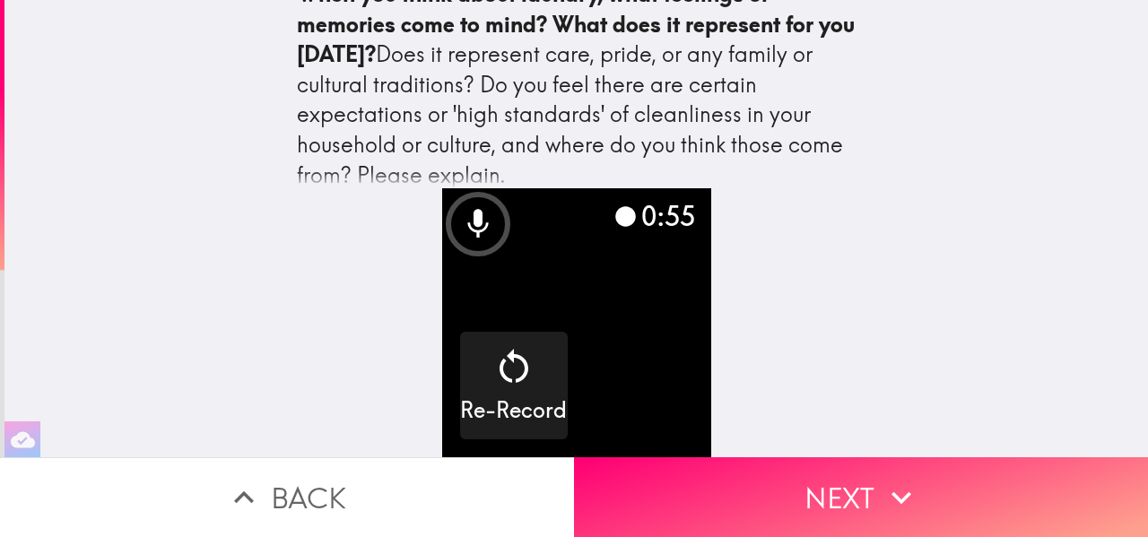
scroll to position [52, 0]
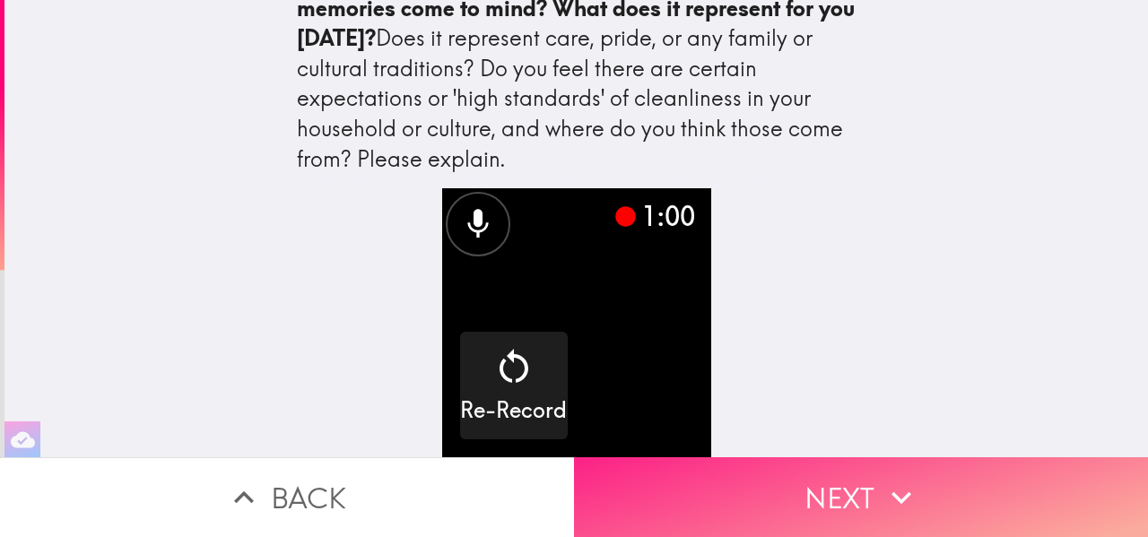
click at [838, 493] on button "Next" at bounding box center [861, 497] width 574 height 80
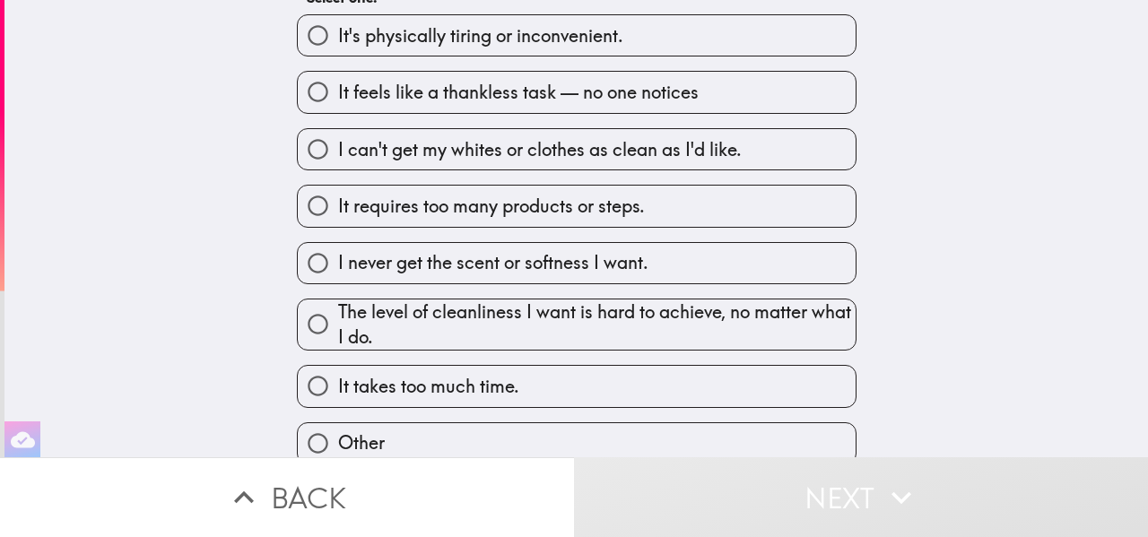
scroll to position [84, 0]
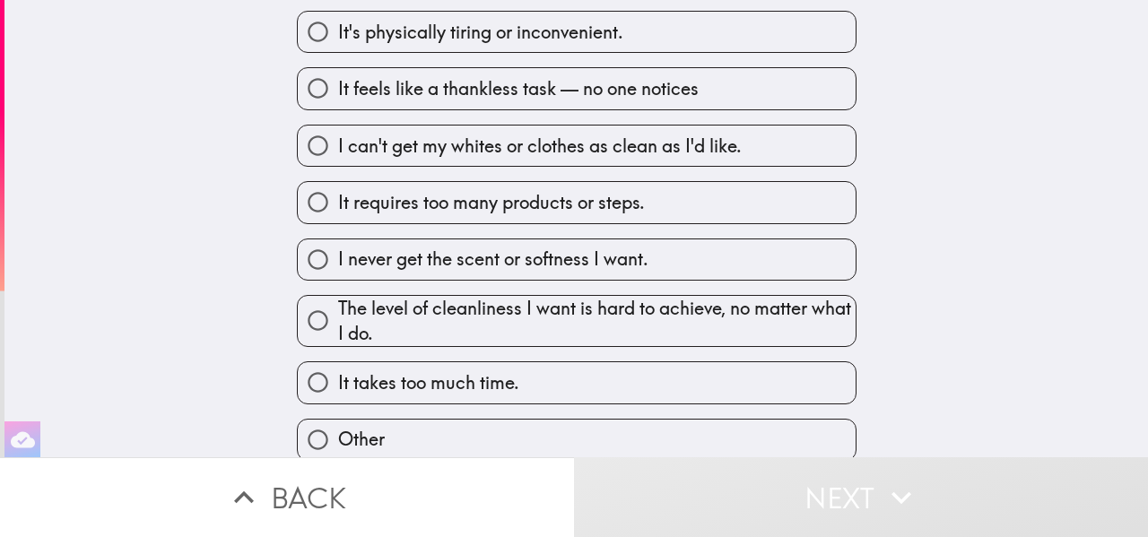
drag, startPoint x: 1147, startPoint y: 126, endPoint x: 1146, endPoint y: 187, distance: 61.0
click at [1146, 187] on div "What do you find most frustrating about doing laundry? Select one. It's physica…" at bounding box center [575, 228] width 1143 height 457
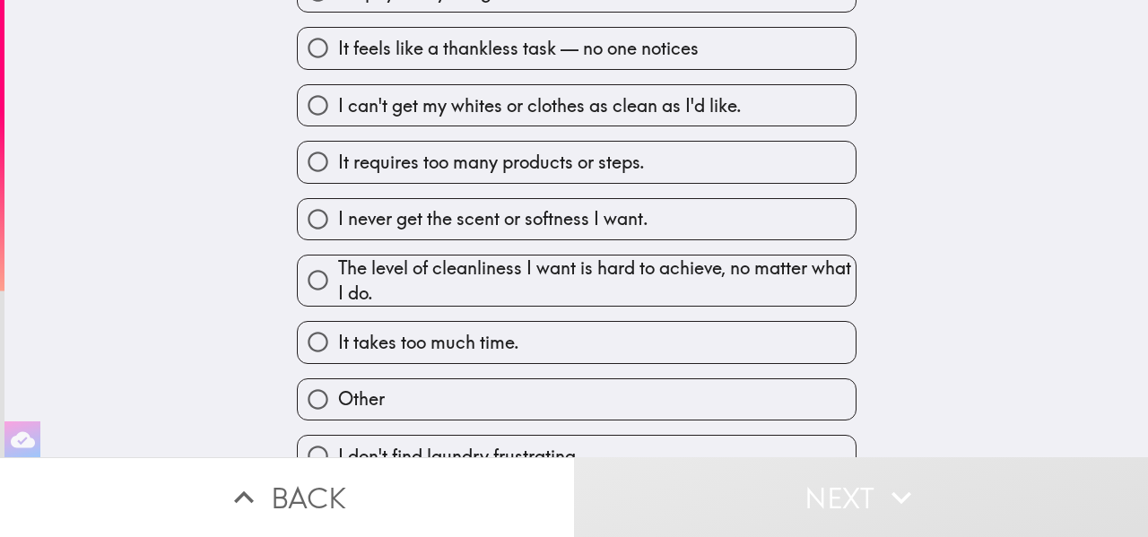
scroll to position [179, 0]
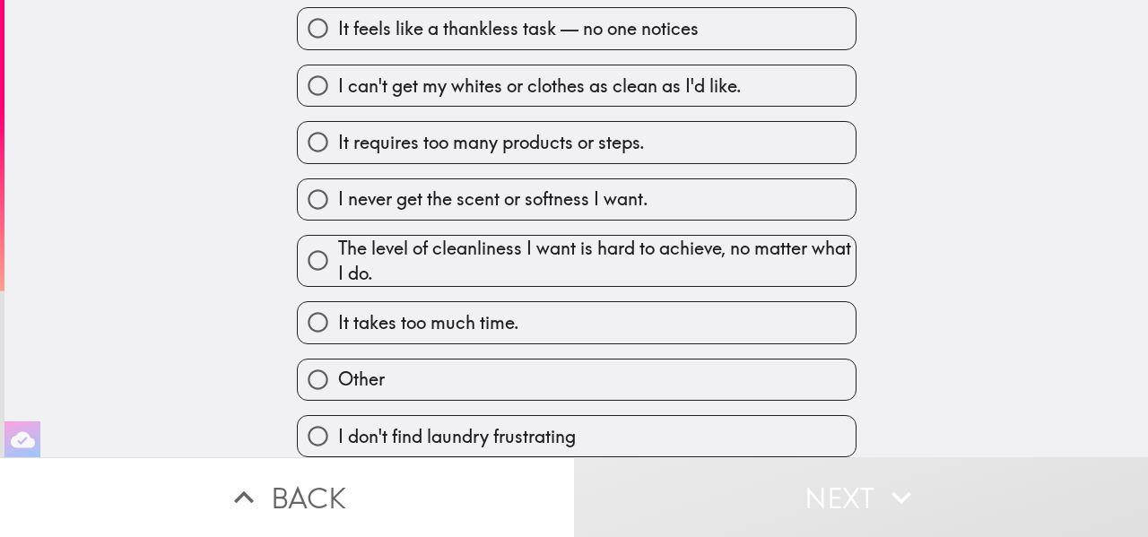
drag, startPoint x: 1147, startPoint y: 178, endPoint x: 1136, endPoint y: 300, distance: 122.4
click at [1136, 300] on div "What do you find most frustrating about doing laundry? Select one. It's physica…" at bounding box center [575, 228] width 1143 height 457
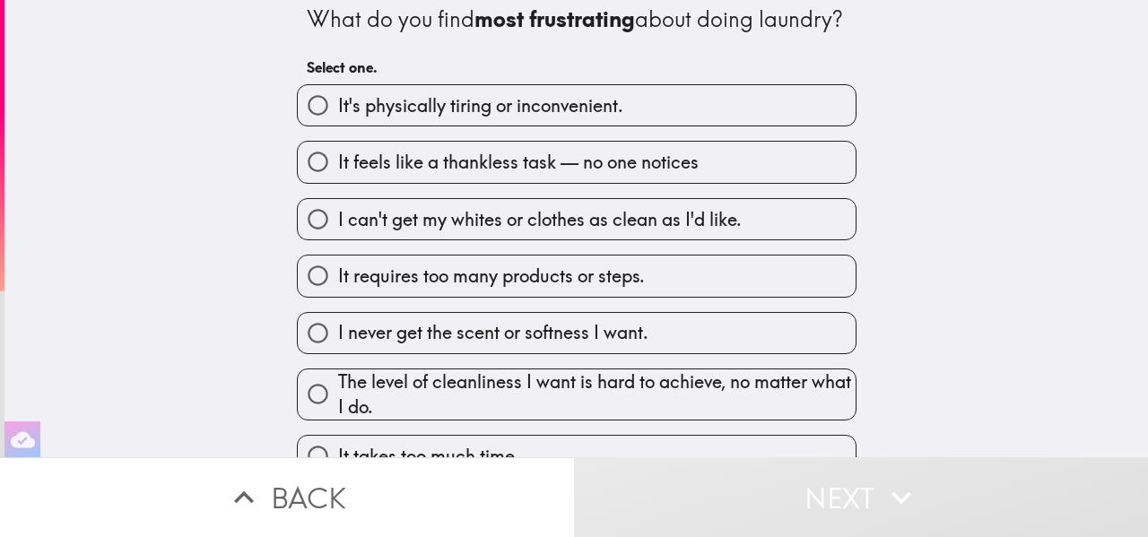
scroll to position [0, 0]
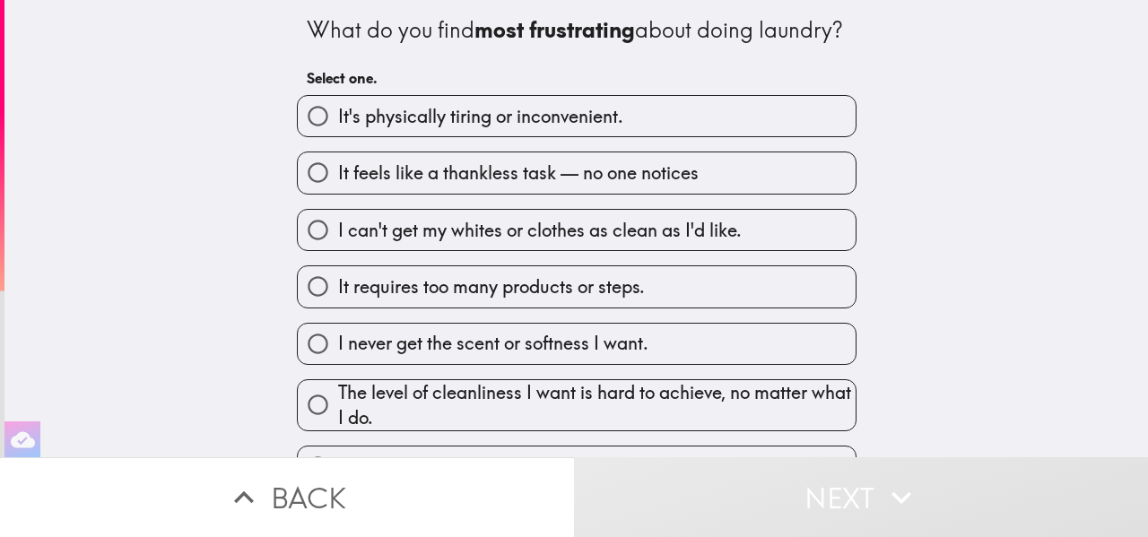
drag, startPoint x: 1147, startPoint y: 421, endPoint x: 1129, endPoint y: 282, distance: 140.2
click at [1129, 282] on div "What do you find most frustrating about doing laundry? Select one. It's physica…" at bounding box center [575, 228] width 1143 height 457
click at [312, 193] on input "It feels like a thankless task — no one notices" at bounding box center [318, 172] width 40 height 40
radio input "true"
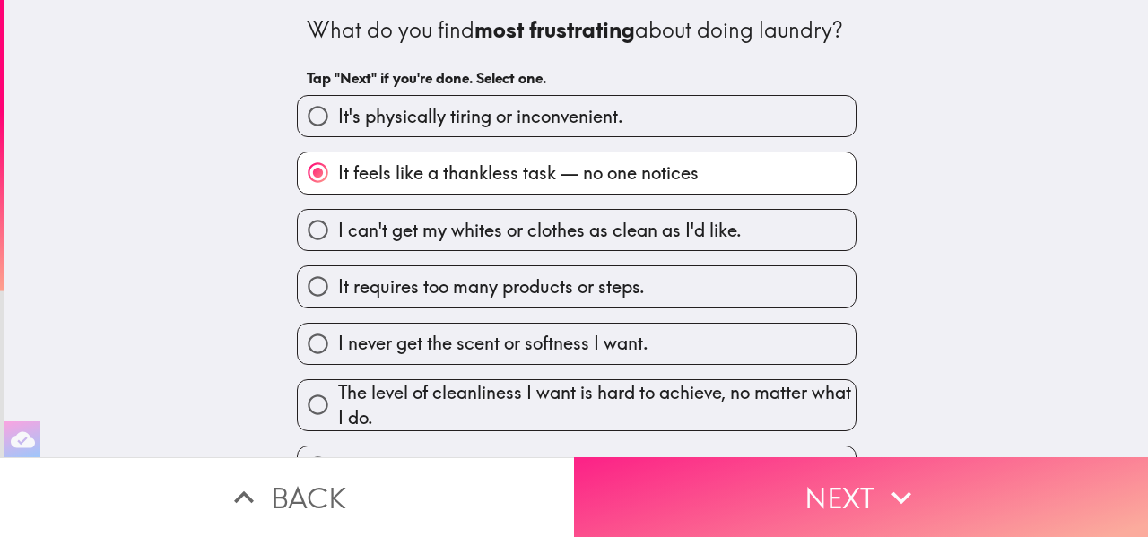
click at [867, 484] on button "Next" at bounding box center [861, 497] width 574 height 80
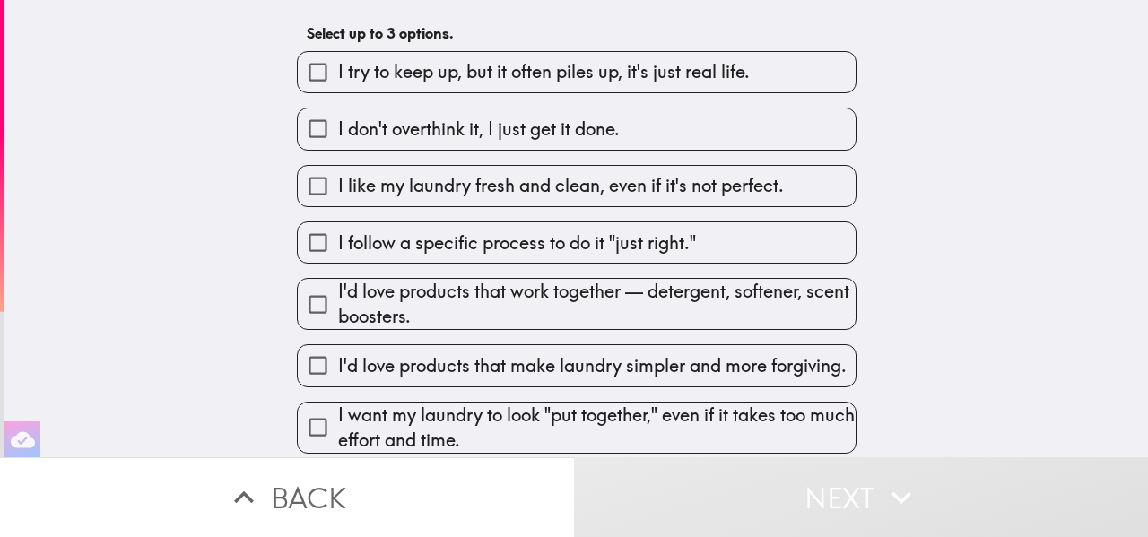
scroll to position [131, 0]
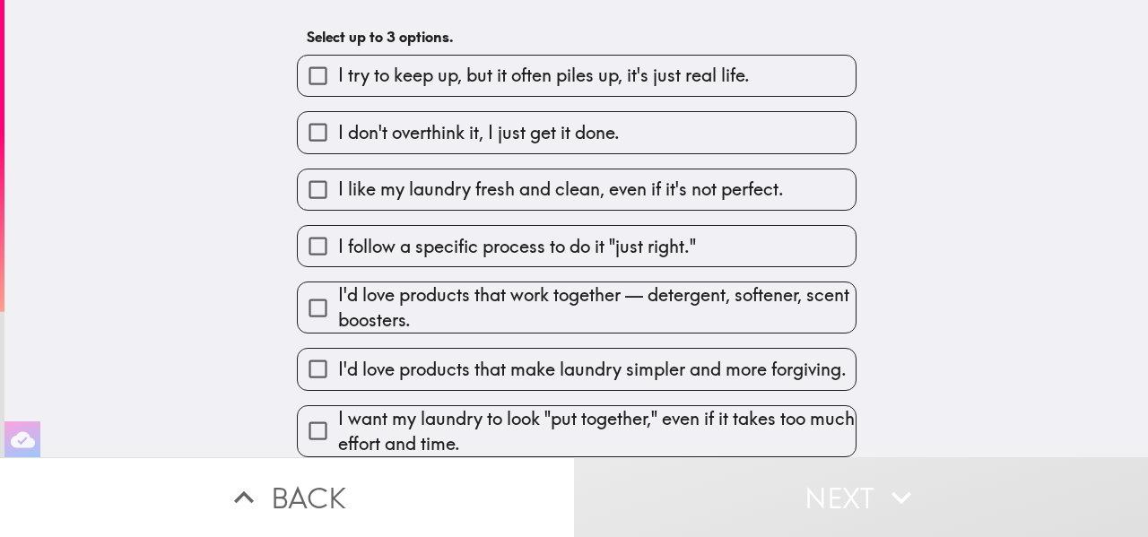
drag, startPoint x: 1147, startPoint y: 95, endPoint x: 758, endPoint y: 180, distance: 398.4
click at [758, 180] on div "Which of the following statements best reflect how you think and feel about lau…" at bounding box center [575, 228] width 1143 height 457
click at [318, 74] on input "I try to keep up, but it often piles up, it's just real life." at bounding box center [318, 76] width 40 height 40
checkbox input "true"
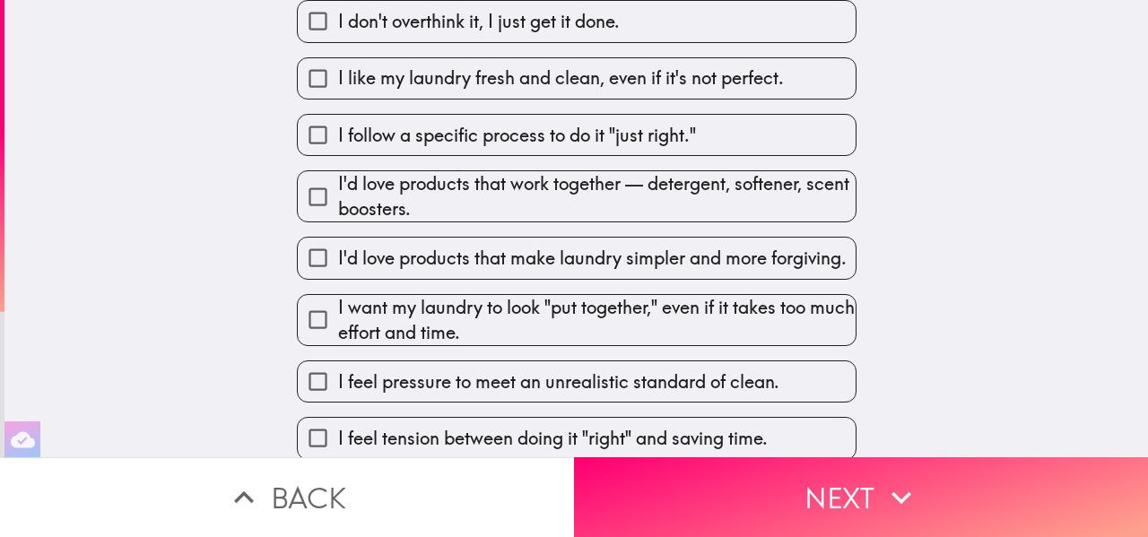
scroll to position [249, 0]
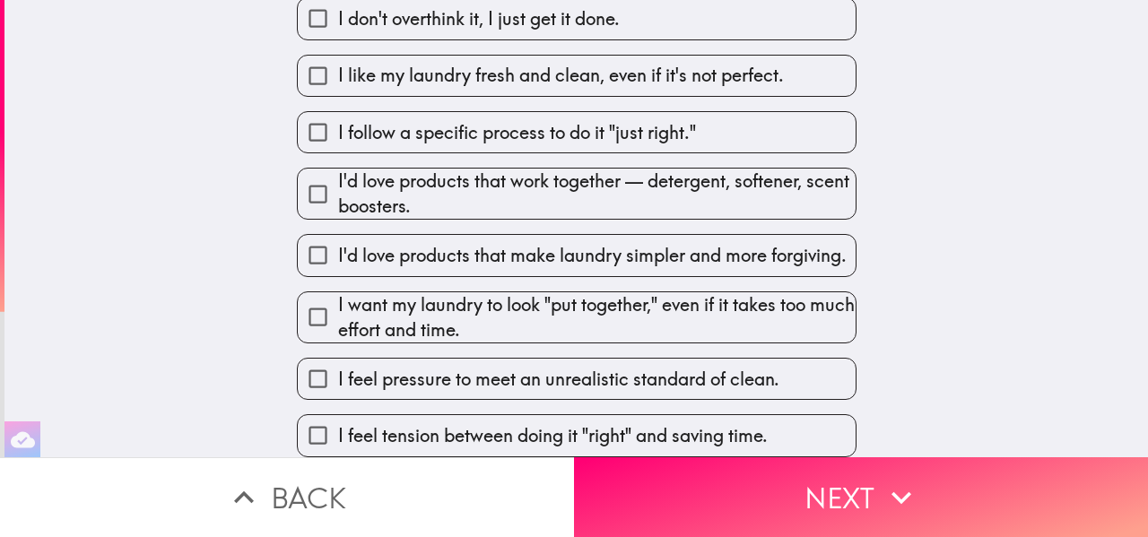
drag, startPoint x: 1147, startPoint y: 134, endPoint x: 1147, endPoint y: 277, distance: 143.5
click at [1147, 277] on div "Which of the following statements best reflect how you think and feel about lau…" at bounding box center [575, 228] width 1143 height 457
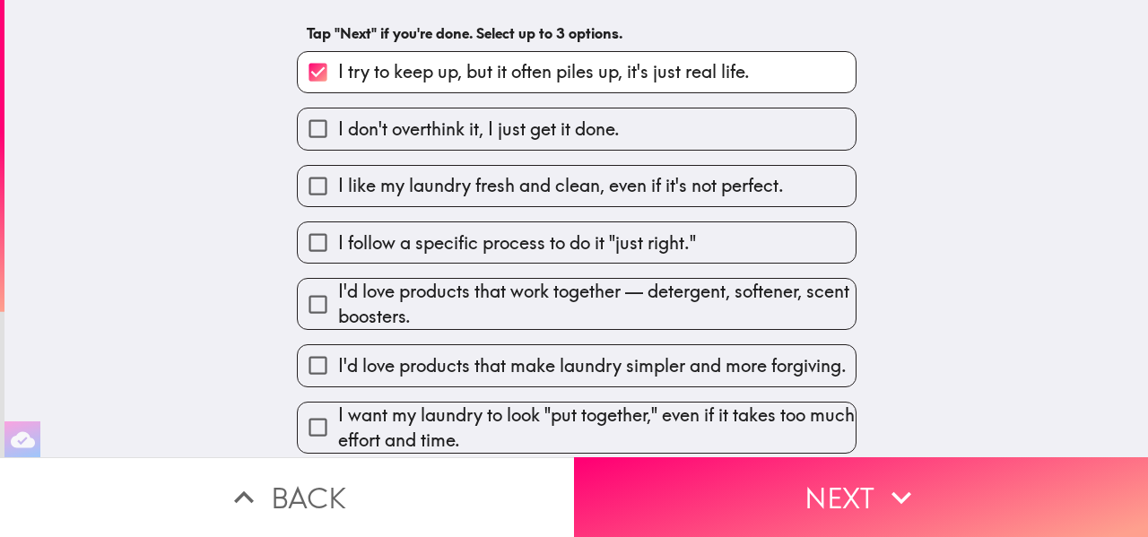
scroll to position [131, 0]
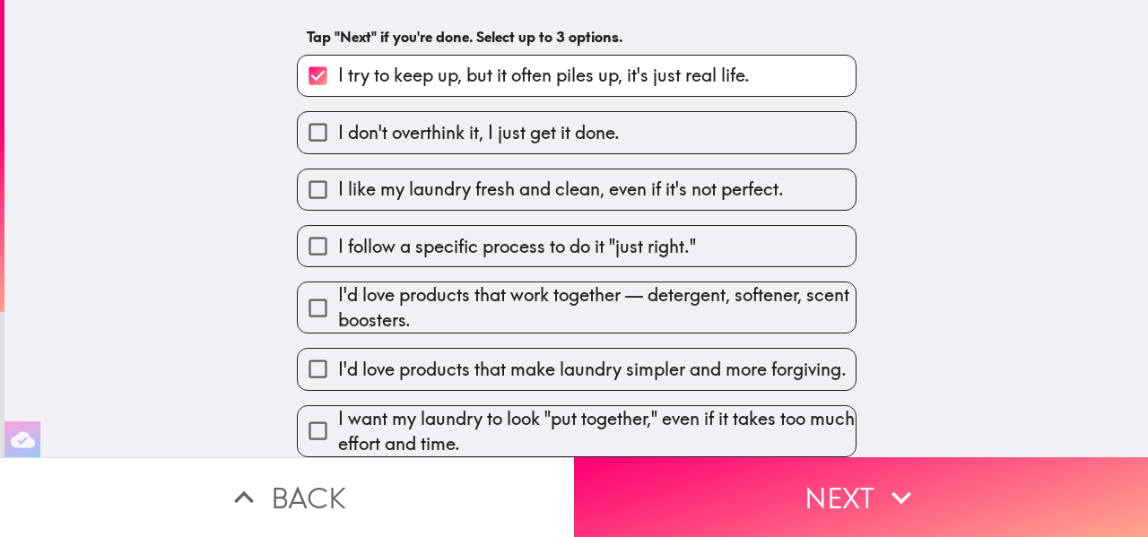
drag, startPoint x: 1147, startPoint y: 345, endPoint x: 1138, endPoint y: 269, distance: 76.8
click at [1138, 269] on div "Which of the following statements best reflect how you think and feel about lau…" at bounding box center [575, 228] width 1143 height 457
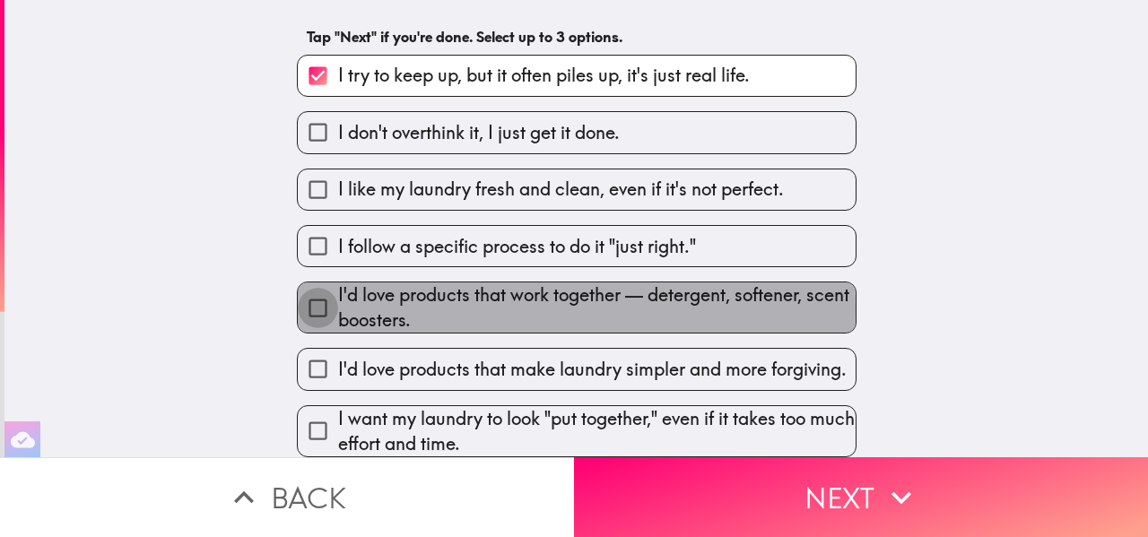
click at [314, 311] on input "I'd love products that work together — detergent, softener, scent boosters." at bounding box center [318, 308] width 40 height 40
checkbox input "true"
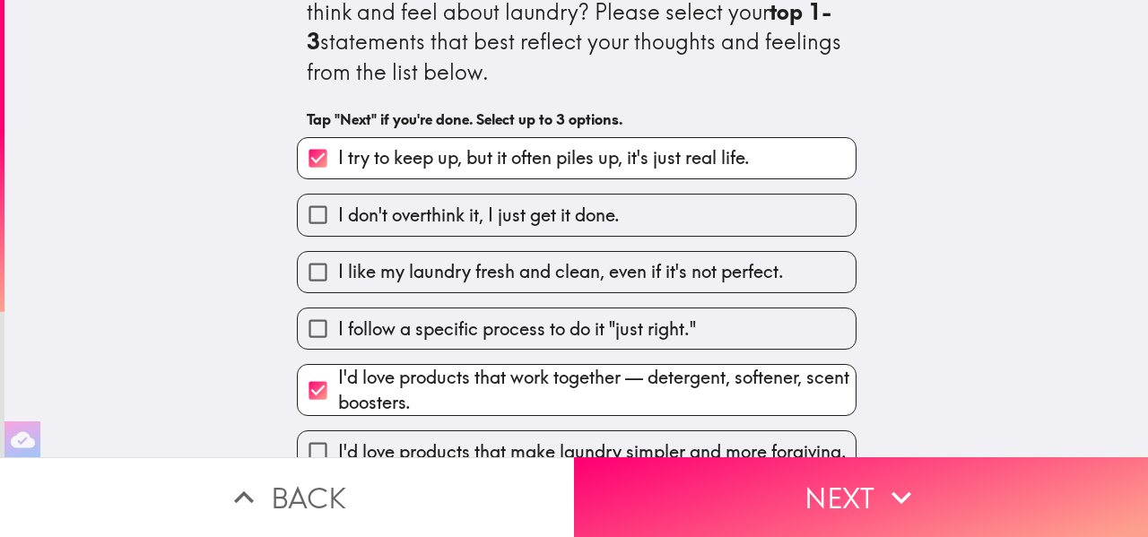
scroll to position [48, 0]
drag, startPoint x: 1147, startPoint y: 173, endPoint x: 1101, endPoint y: 119, distance: 70.6
click at [1101, 119] on div "Which of the following statements best reflect how you think and feel about lau…" at bounding box center [575, 228] width 1143 height 457
click at [314, 326] on input "I follow a specific process to do it "just right."" at bounding box center [318, 329] width 40 height 40
checkbox input "true"
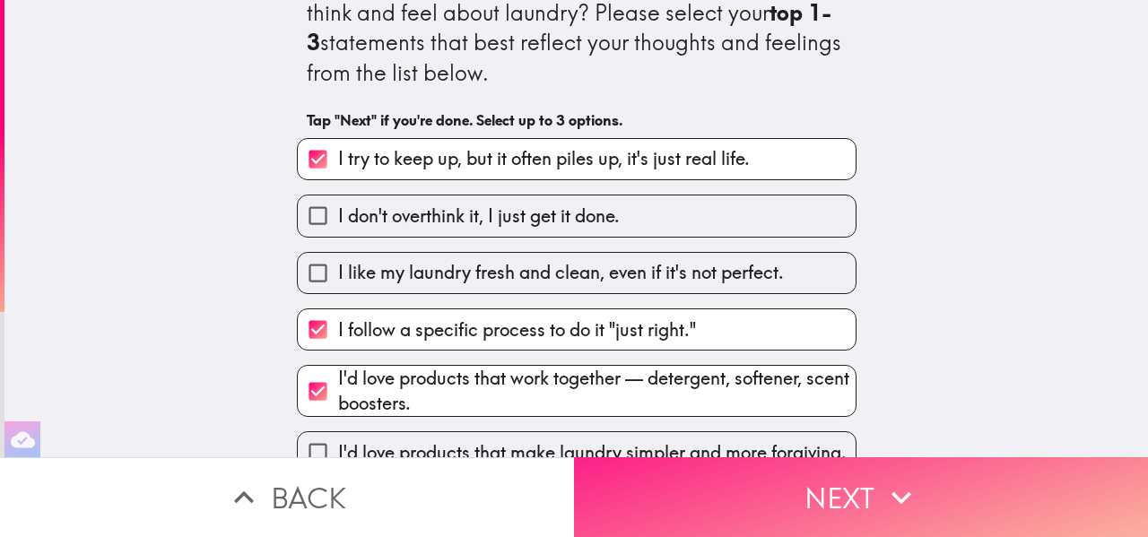
click at [856, 478] on button "Next" at bounding box center [861, 497] width 574 height 80
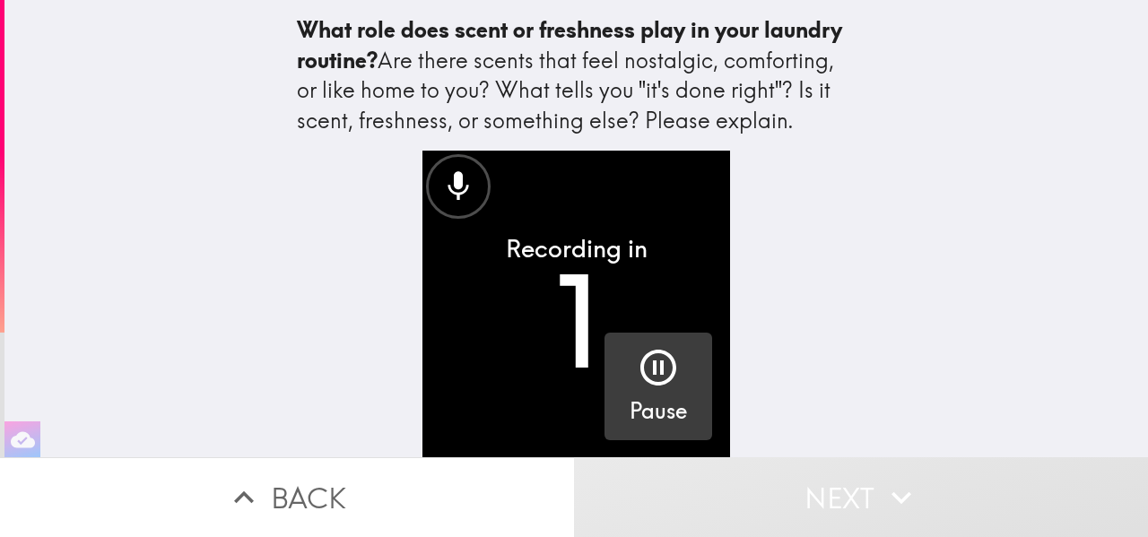
click at [669, 378] on icon "button" at bounding box center [658, 368] width 36 height 36
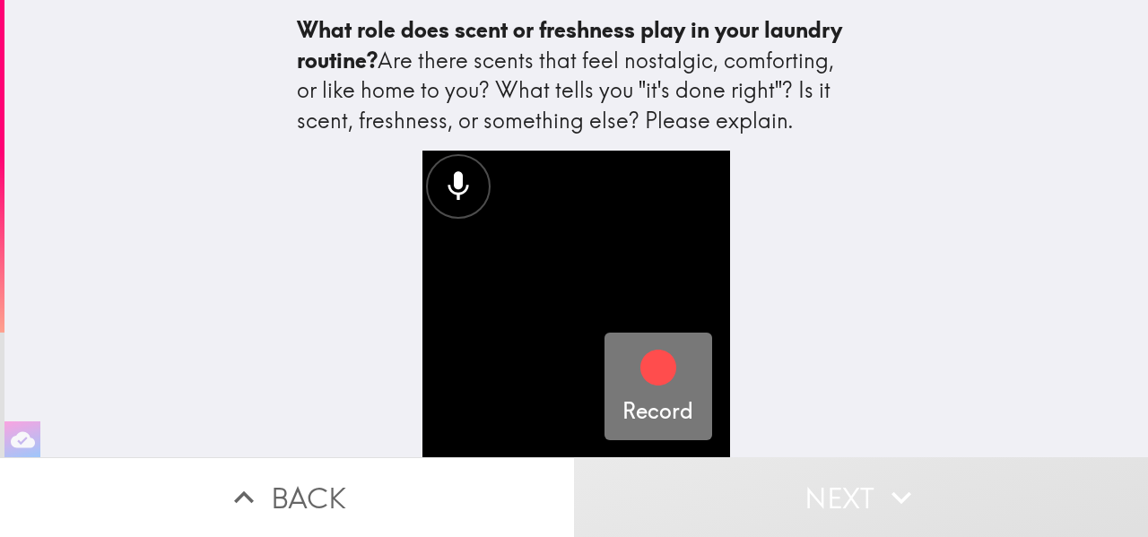
click at [669, 378] on icon "button" at bounding box center [658, 368] width 36 height 36
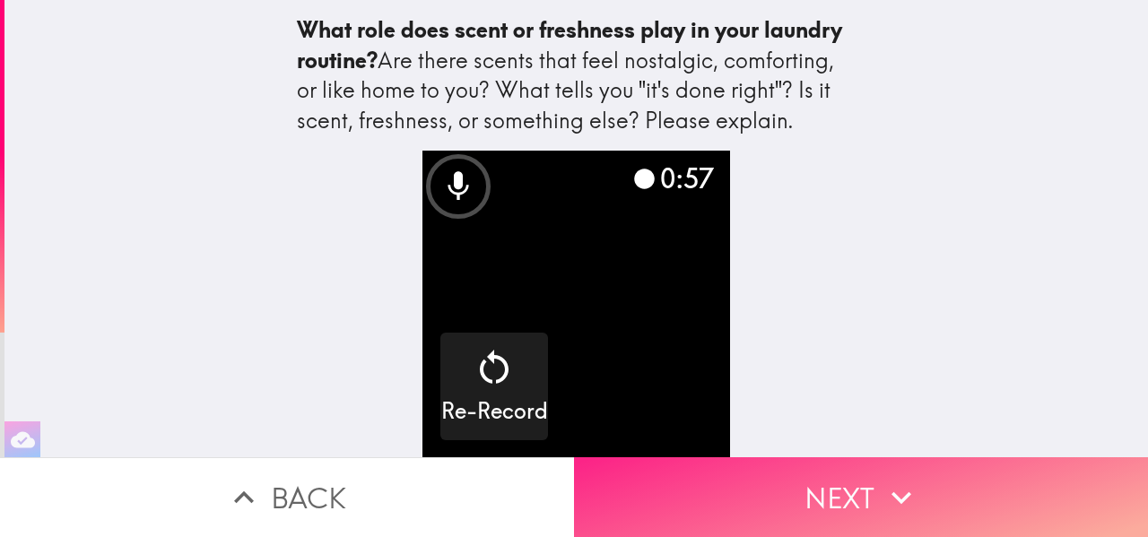
click at [890, 491] on icon "button" at bounding box center [901, 497] width 39 height 39
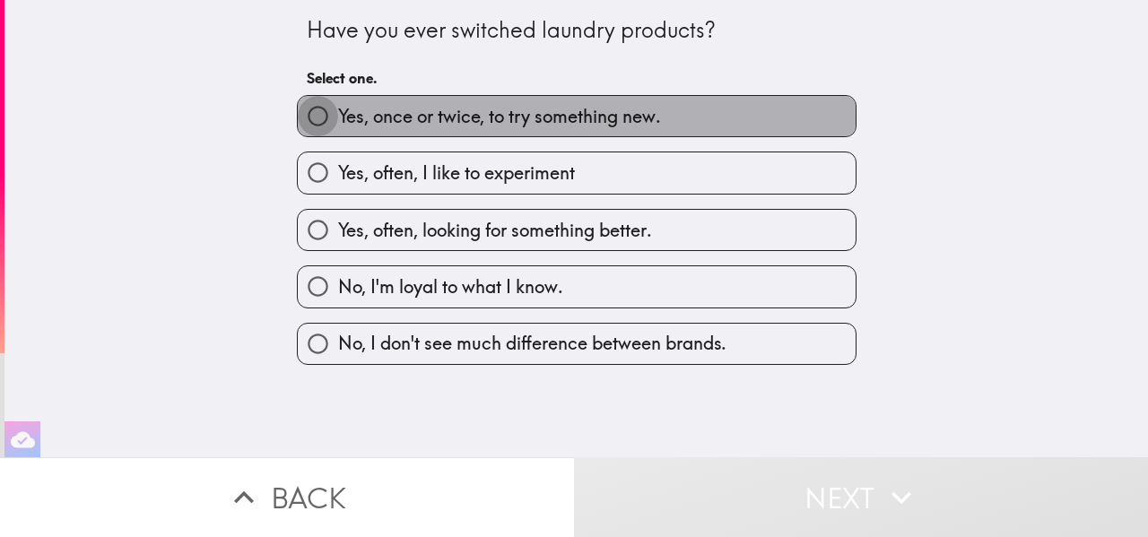
click at [320, 117] on input "Yes, once or twice, to try something new." at bounding box center [318, 116] width 40 height 40
radio input "true"
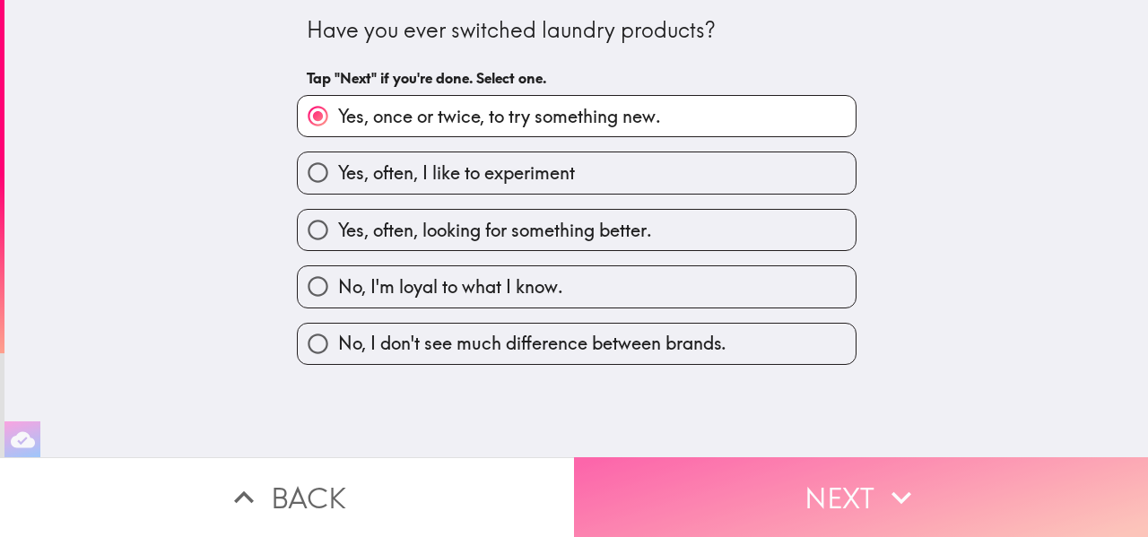
click at [848, 486] on button "Next" at bounding box center [861, 497] width 574 height 80
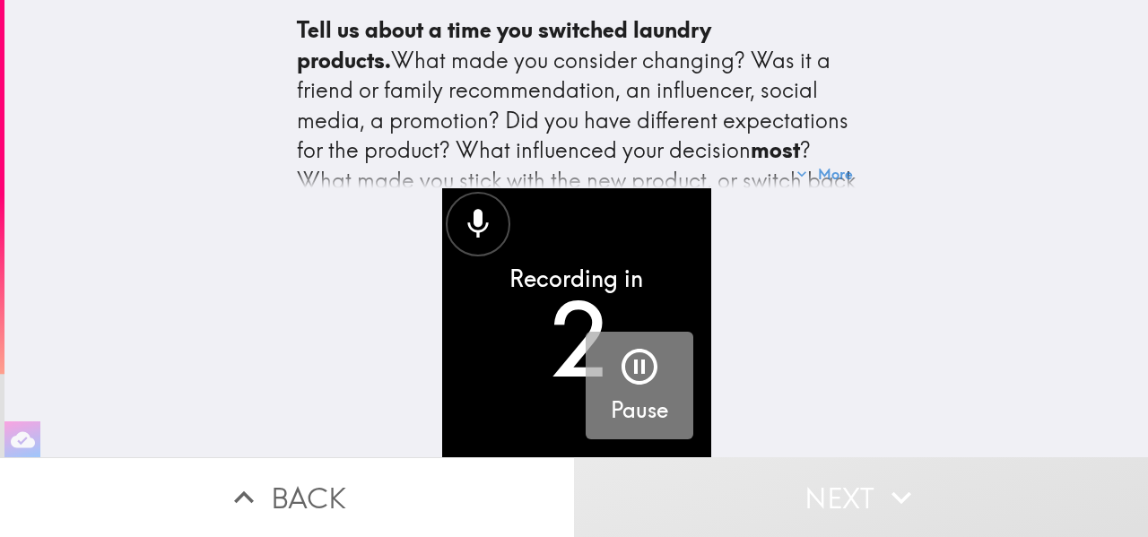
click at [647, 360] on icon "button" at bounding box center [639, 366] width 43 height 43
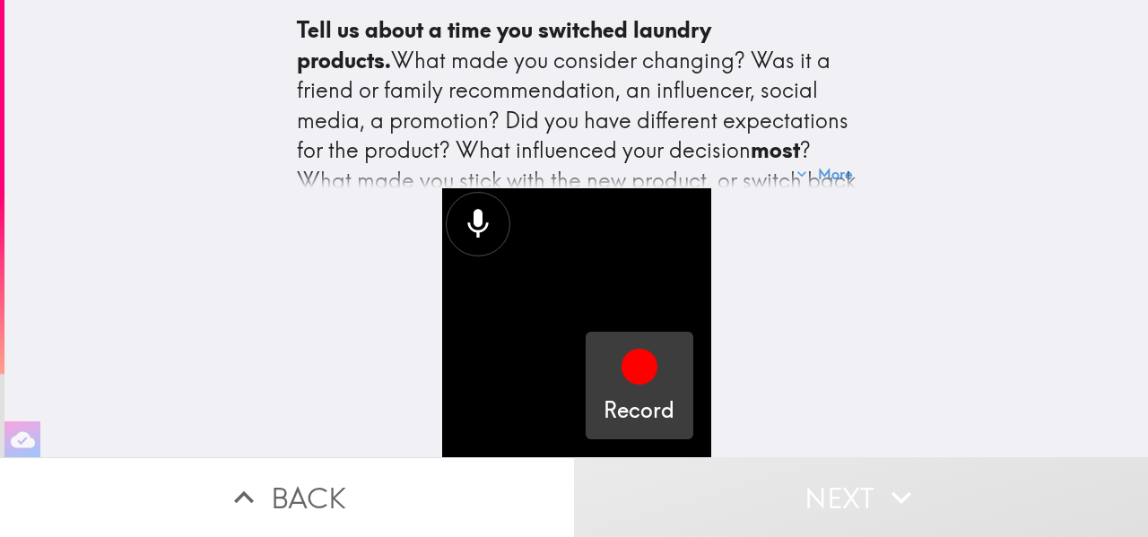
drag, startPoint x: 1134, startPoint y: 223, endPoint x: 1120, endPoint y: 153, distance: 71.4
click at [1120, 153] on div "Tell us about a time you switched laundry products. What made you consider chan…" at bounding box center [575, 228] width 1143 height 457
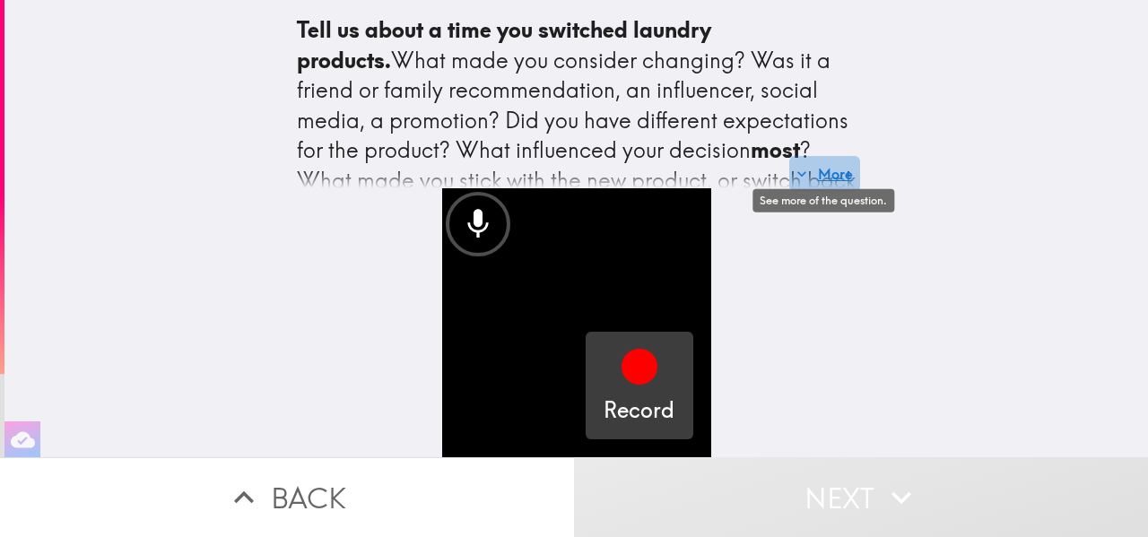
click at [847, 168] on button "More" at bounding box center [824, 174] width 71 height 36
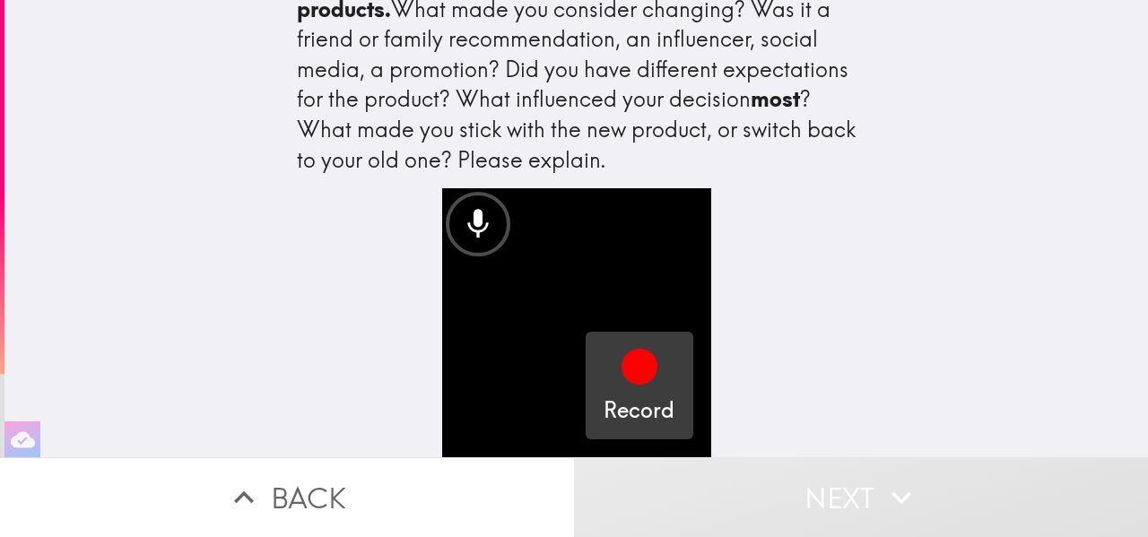
scroll to position [52, 0]
drag, startPoint x: 795, startPoint y: 72, endPoint x: 814, endPoint y: 201, distance: 130.5
click at [814, 201] on div "Tell us about a time you switched laundry products. What made you consider chan…" at bounding box center [577, 228] width 574 height 457
drag, startPoint x: 805, startPoint y: 61, endPoint x: 802, endPoint y: 127, distance: 66.5
click at [802, 127] on div "Tell us about a time you switched laundry products. What made you consider chan…" at bounding box center [577, 68] width 560 height 211
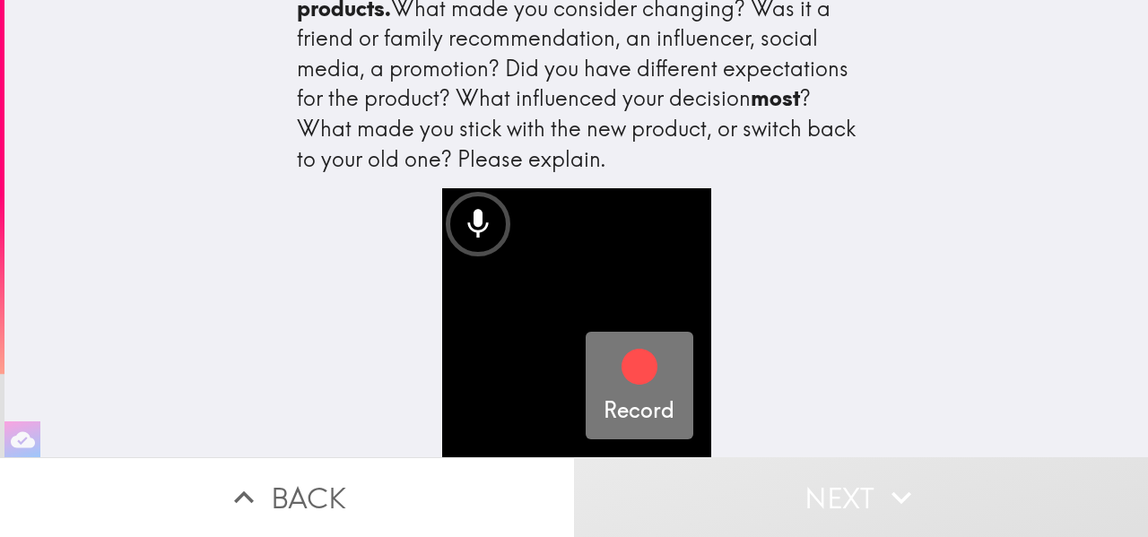
click at [665, 370] on div "Record" at bounding box center [639, 385] width 71 height 81
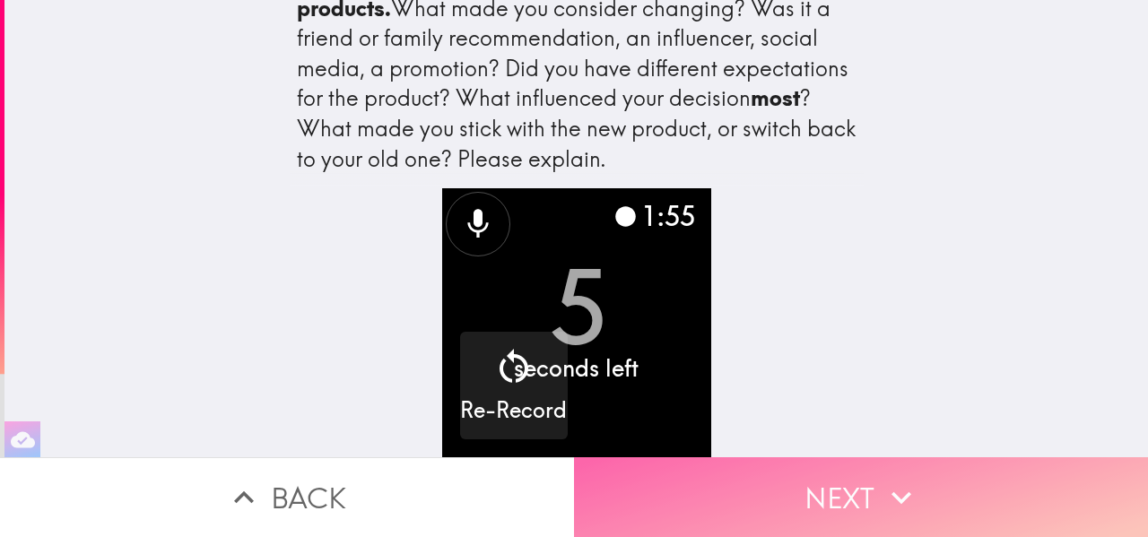
click at [862, 500] on button "Next" at bounding box center [861, 497] width 574 height 80
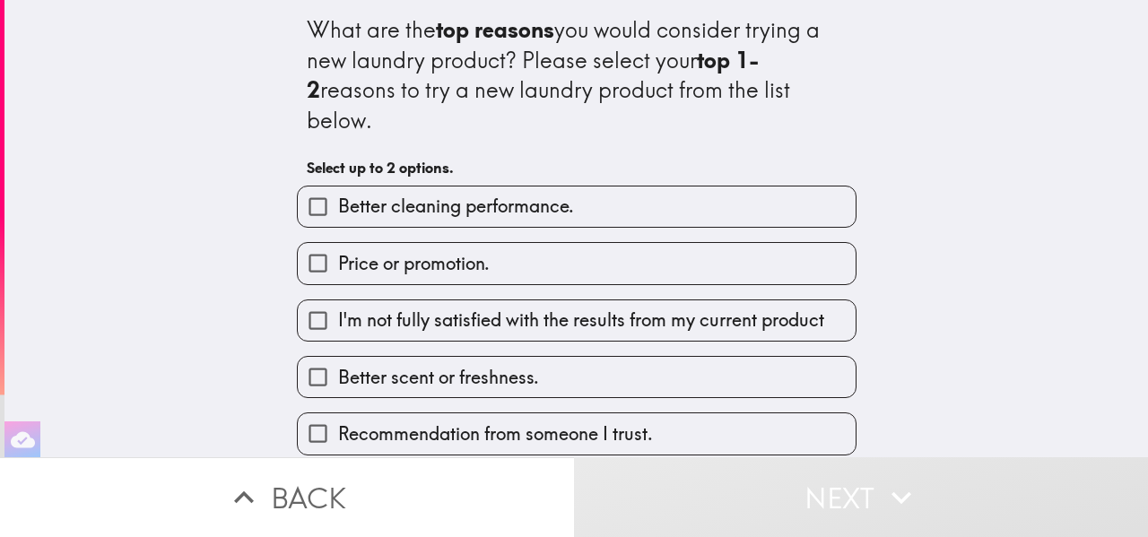
click at [317, 243] on input "Price or promotion." at bounding box center [318, 263] width 40 height 40
checkbox input "true"
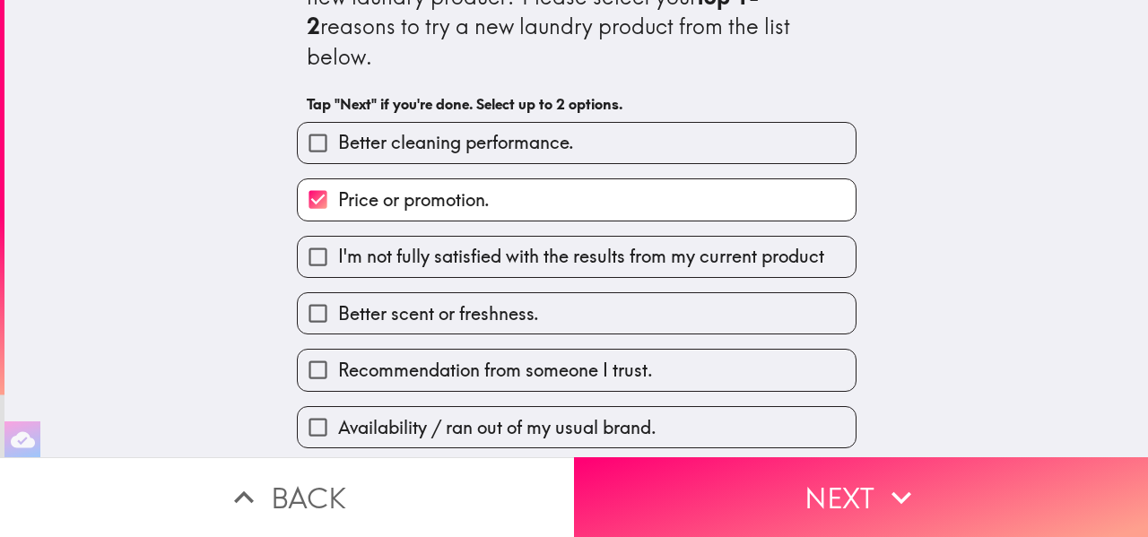
scroll to position [63, 0]
click at [317, 408] on input "Availability / ran out of my usual brand." at bounding box center [318, 428] width 40 height 40
checkbox input "true"
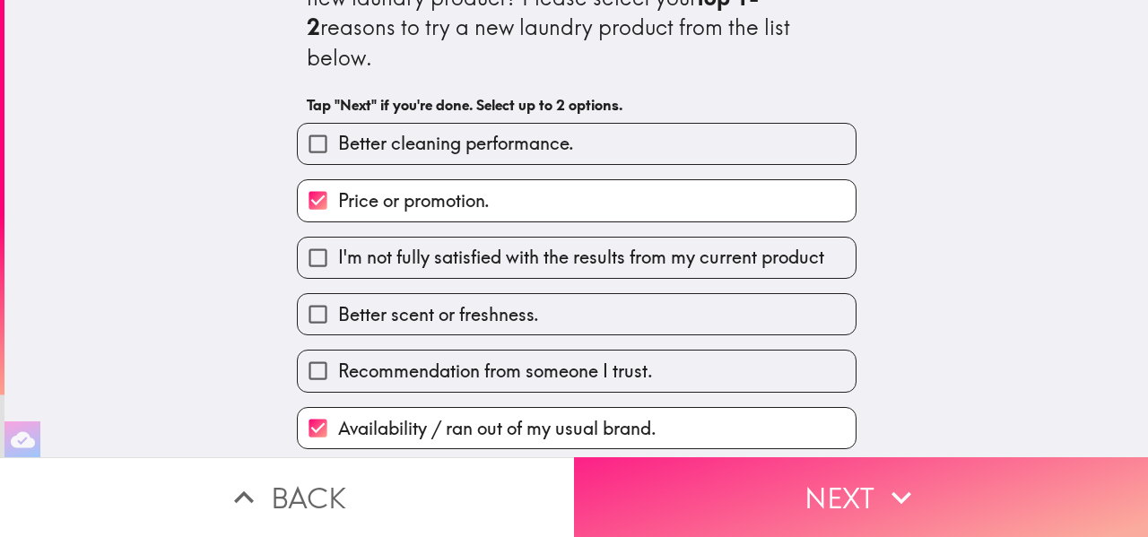
click at [850, 495] on button "Next" at bounding box center [861, 497] width 574 height 80
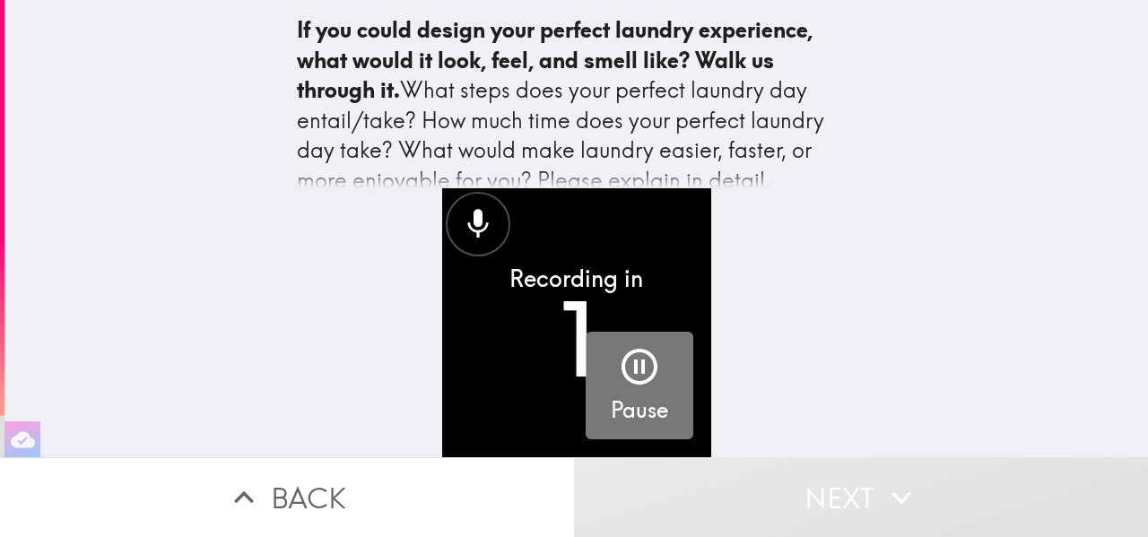
click at [651, 403] on h5 "Pause" at bounding box center [639, 410] width 57 height 30
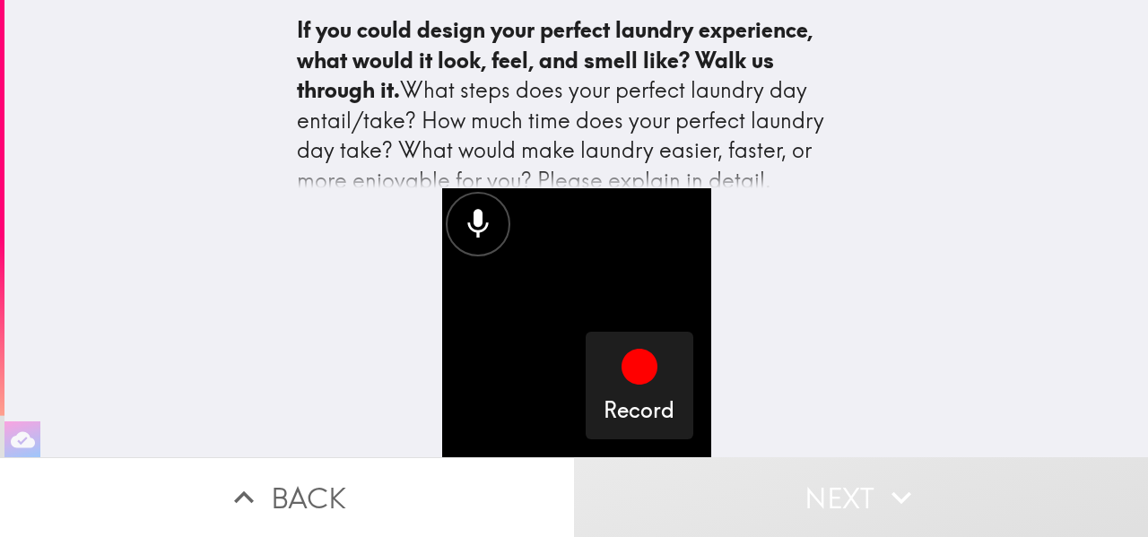
drag, startPoint x: 794, startPoint y: 109, endPoint x: 804, endPoint y: 13, distance: 96.6
click at [804, 13] on div "If you could design your perfect laundry experience, what would it look, feel, …" at bounding box center [577, 94] width 574 height 188
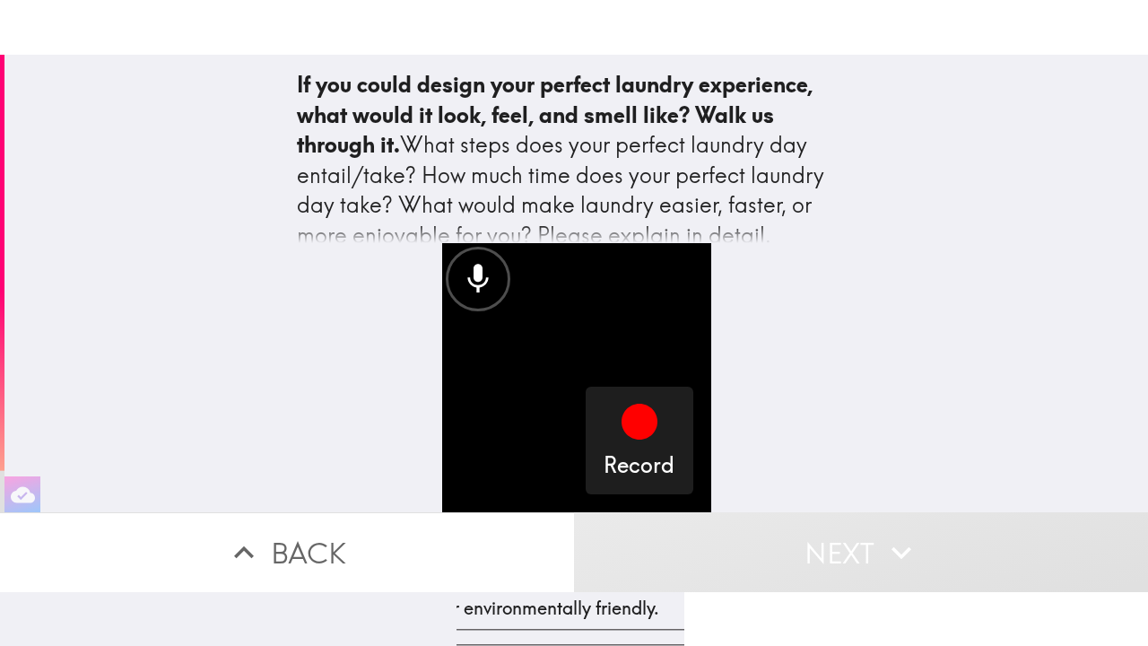
scroll to position [22, 0]
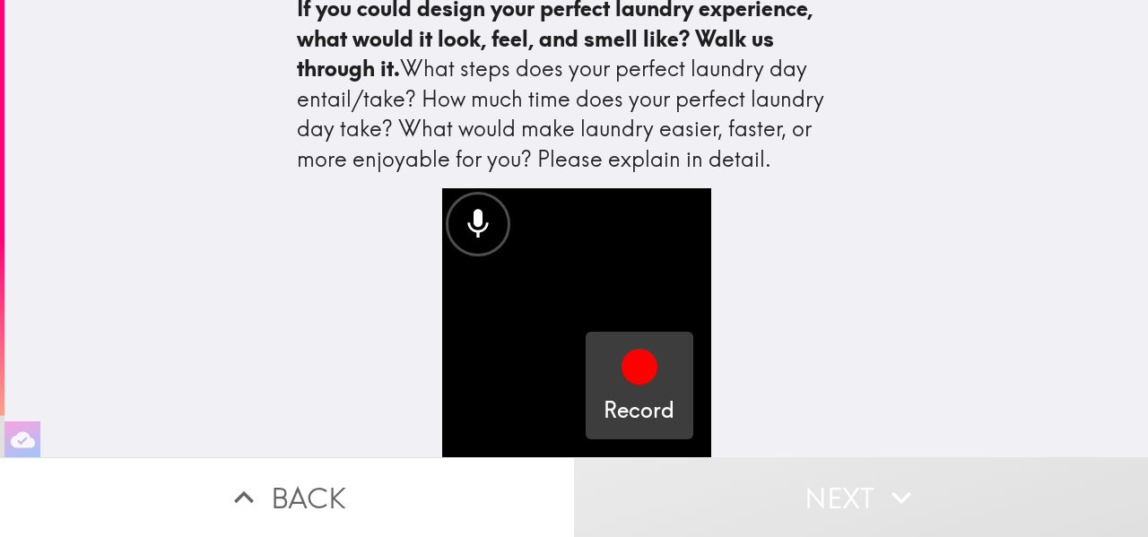
click at [618, 352] on icon "button" at bounding box center [639, 366] width 43 height 43
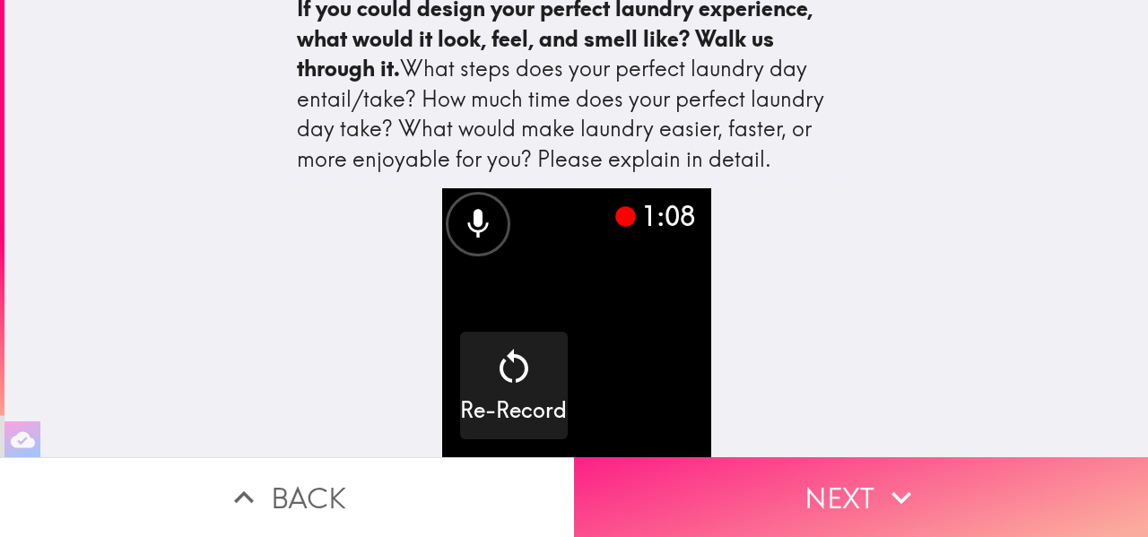
click at [882, 510] on icon "button" at bounding box center [901, 497] width 39 height 39
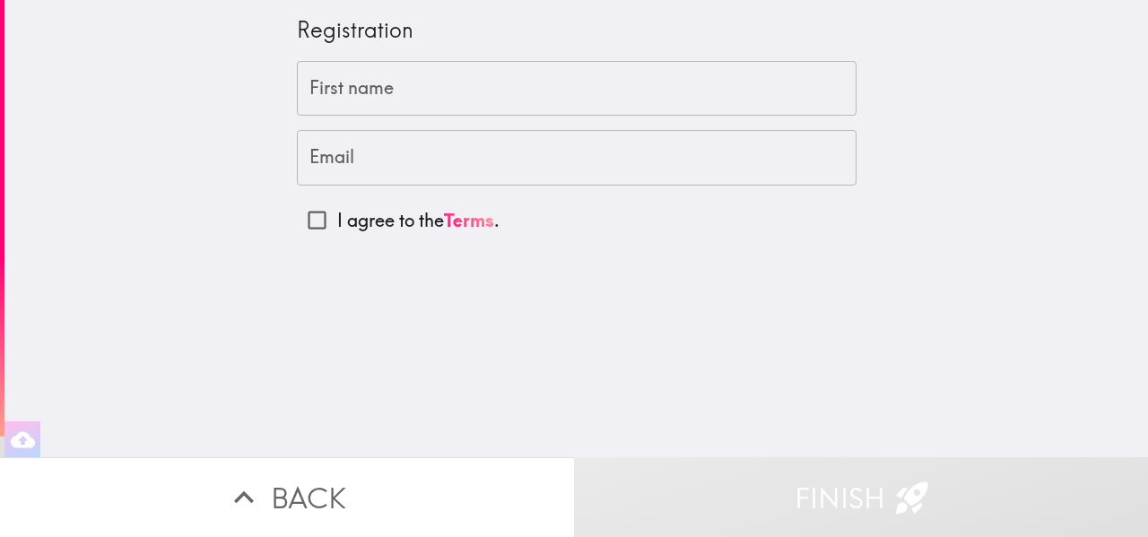
click at [334, 106] on input "First name" at bounding box center [577, 89] width 560 height 56
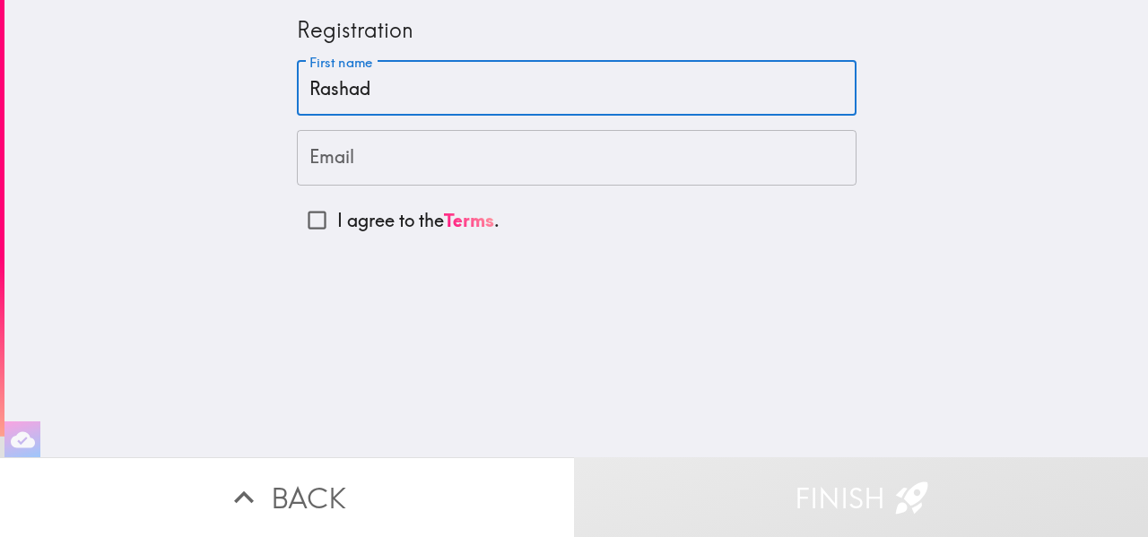
type input "Rashad"
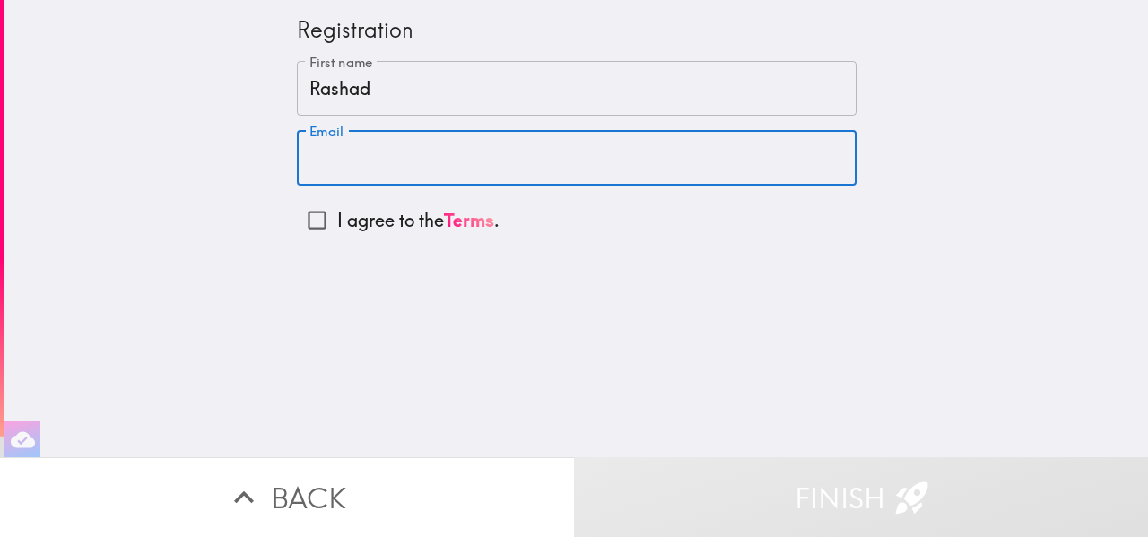
click at [320, 143] on div "Email Email" at bounding box center [577, 158] width 560 height 56
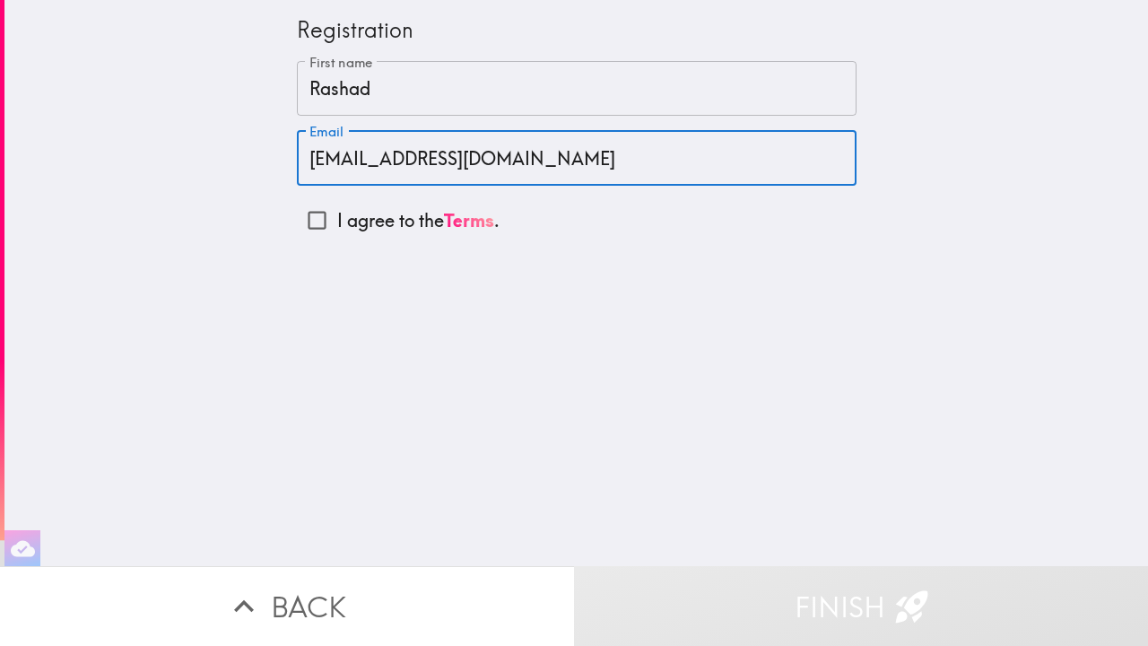
type input "[EMAIL_ADDRESS][DOMAIN_NAME]"
click at [319, 220] on input "I agree to the Terms ." at bounding box center [317, 220] width 40 height 40
checkbox input "true"
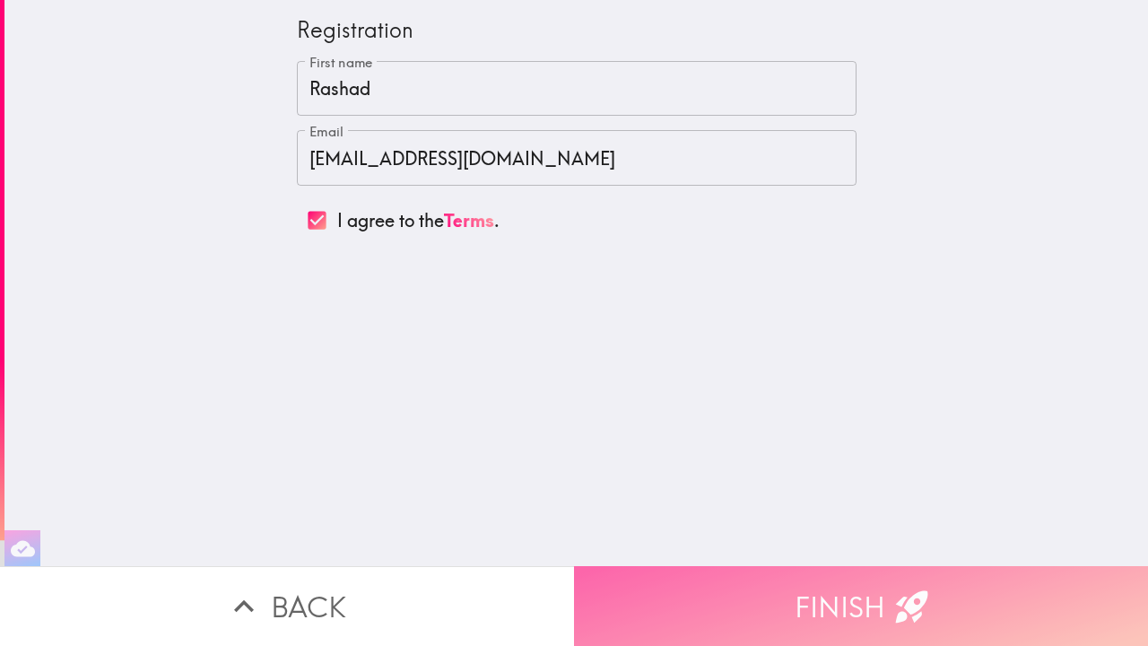
click at [930, 536] on icon "button" at bounding box center [911, 605] width 39 height 39
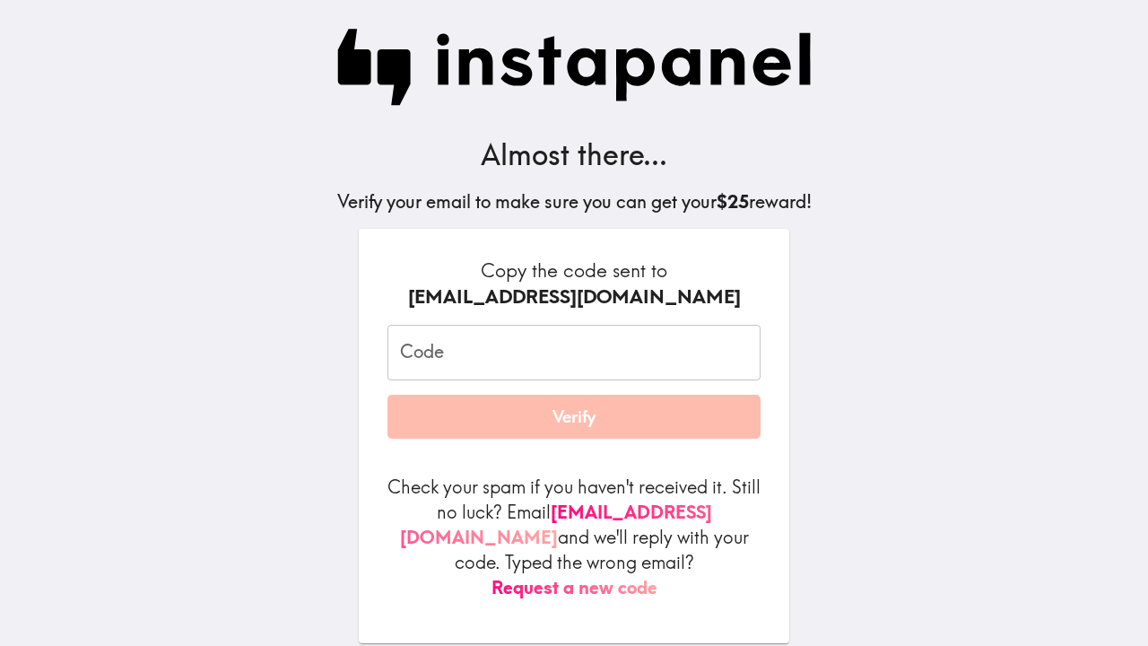
click at [440, 352] on div "Code Code" at bounding box center [573, 353] width 373 height 56
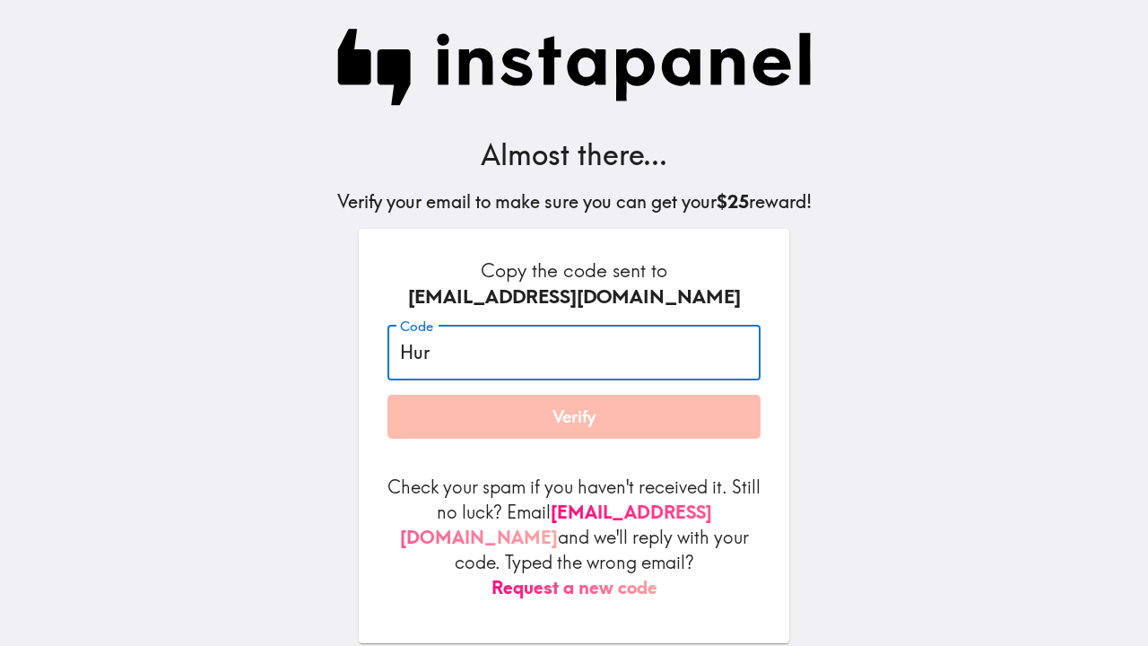
click at [387, 395] on button "Verify" at bounding box center [573, 417] width 373 height 45
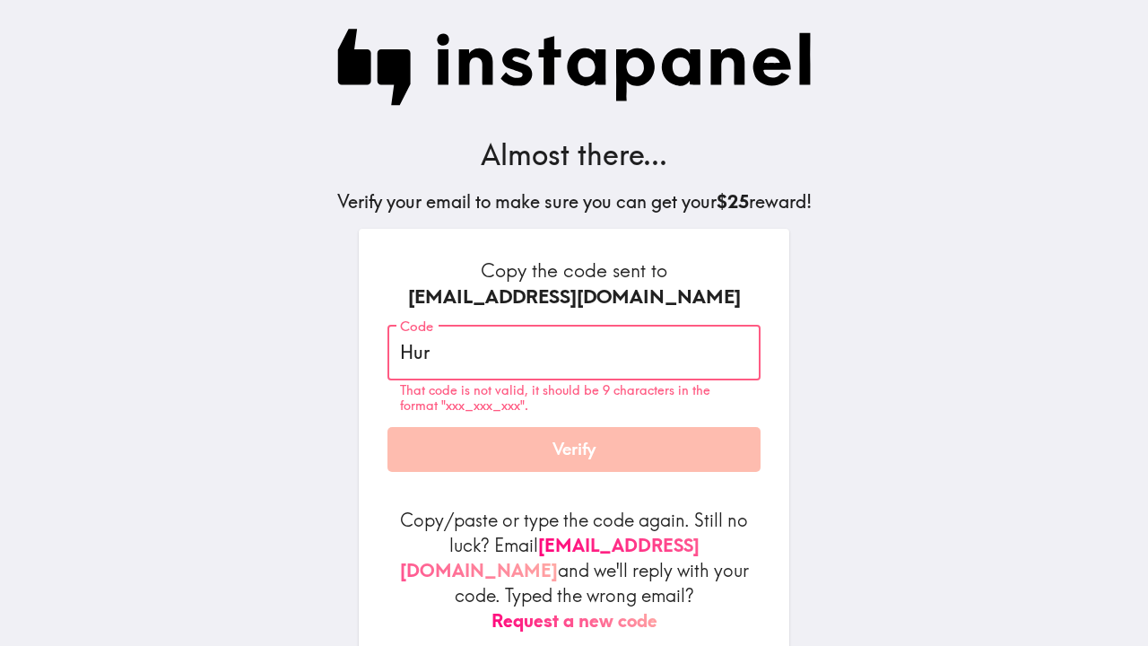
click at [387, 427] on button "Verify" at bounding box center [573, 449] width 373 height 45
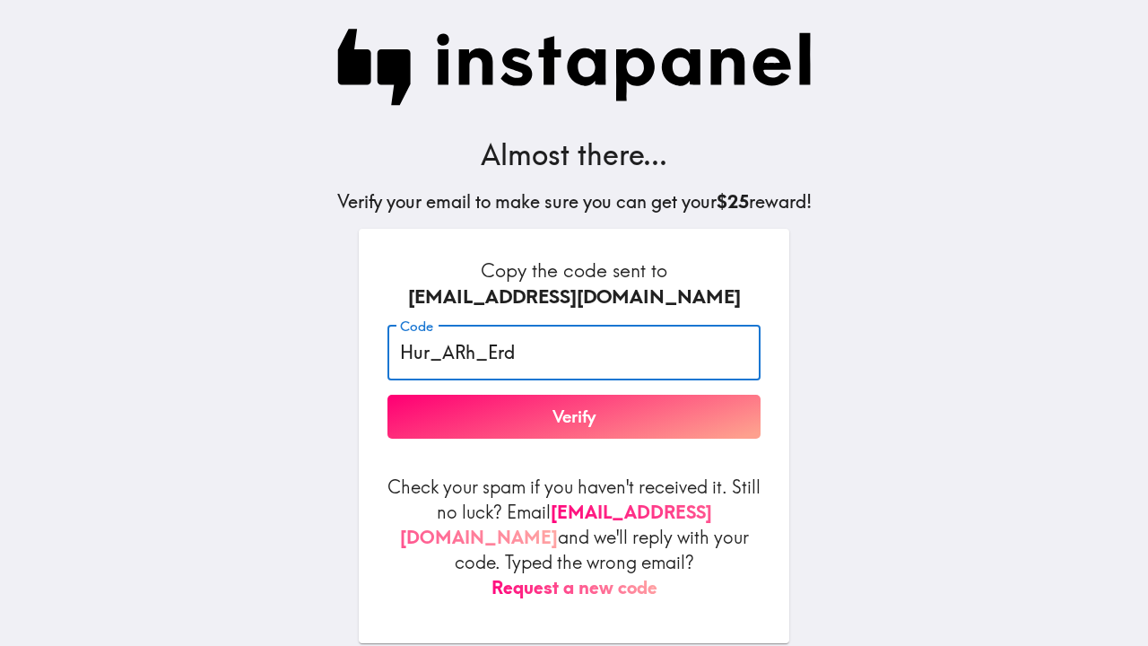
type input "Hur_ARh_Erd"
click at [572, 422] on button "Verify" at bounding box center [573, 417] width 373 height 45
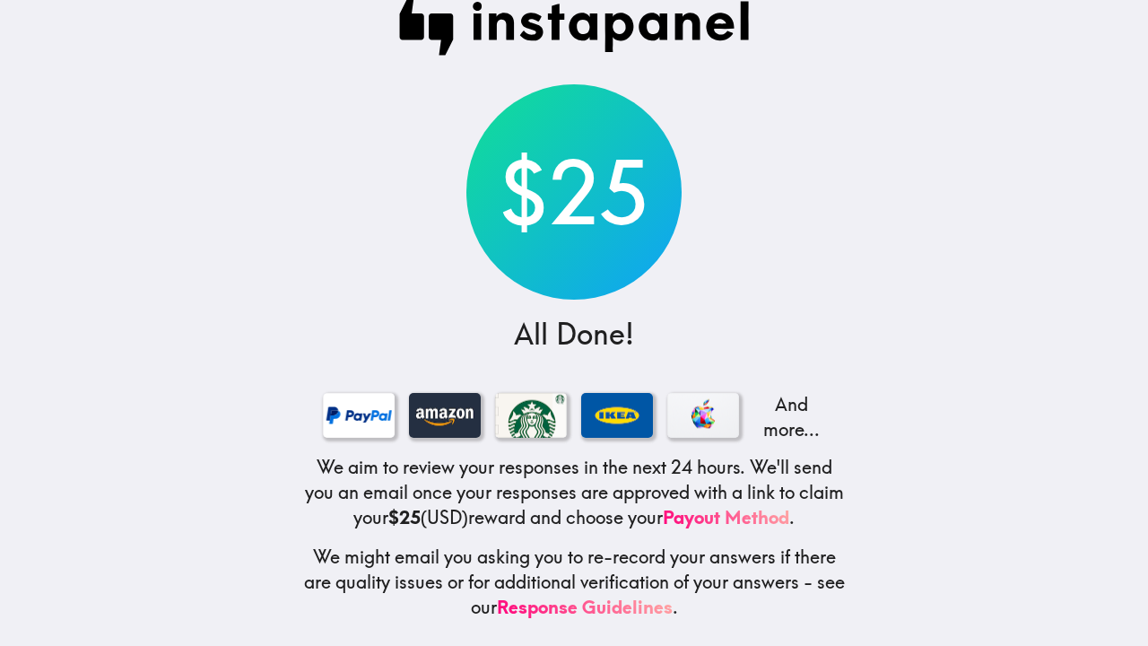
scroll to position [32, 0]
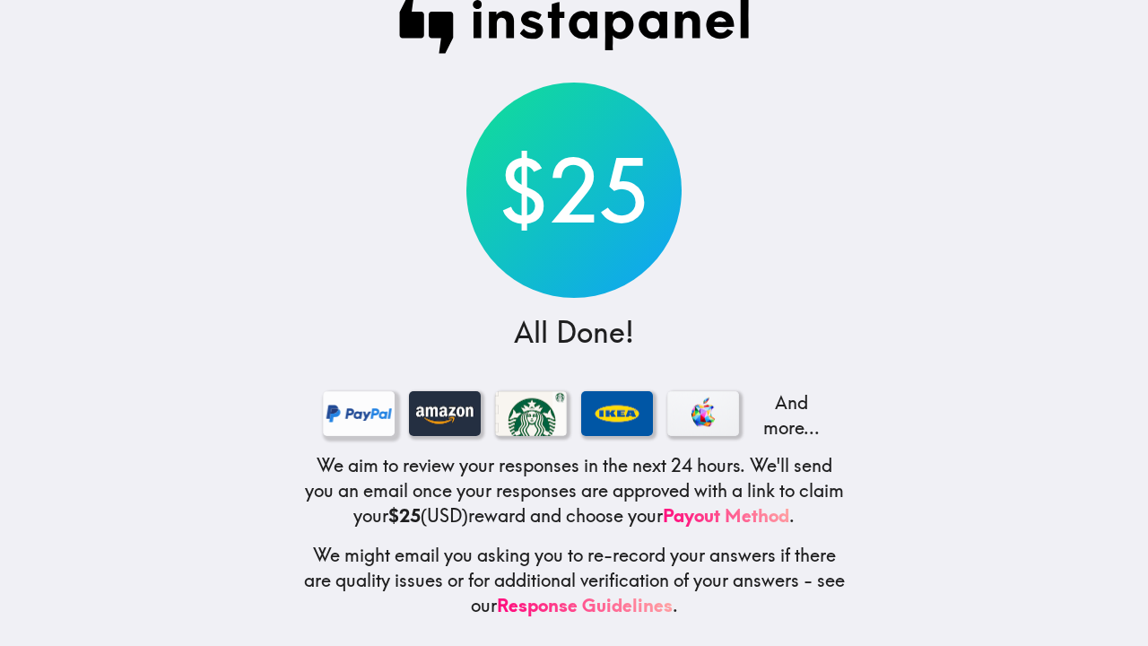
click at [369, 415] on div at bounding box center [359, 413] width 72 height 45
click at [794, 422] on p "And more..." at bounding box center [789, 415] width 72 height 50
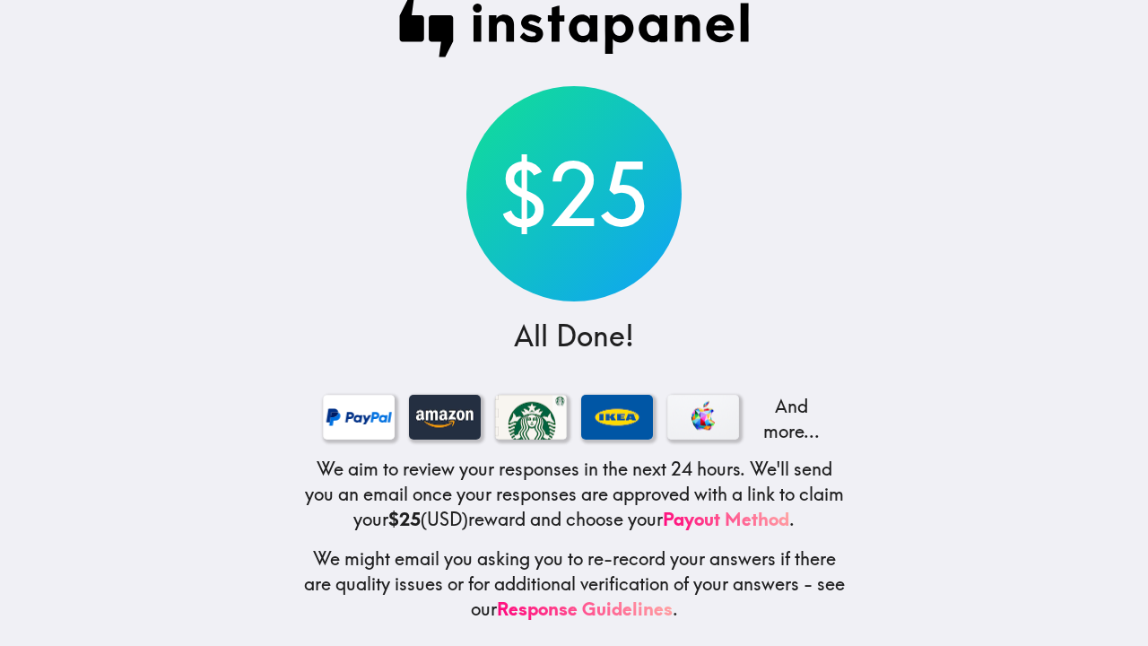
scroll to position [0, 0]
